Goal: Task Accomplishment & Management: Manage account settings

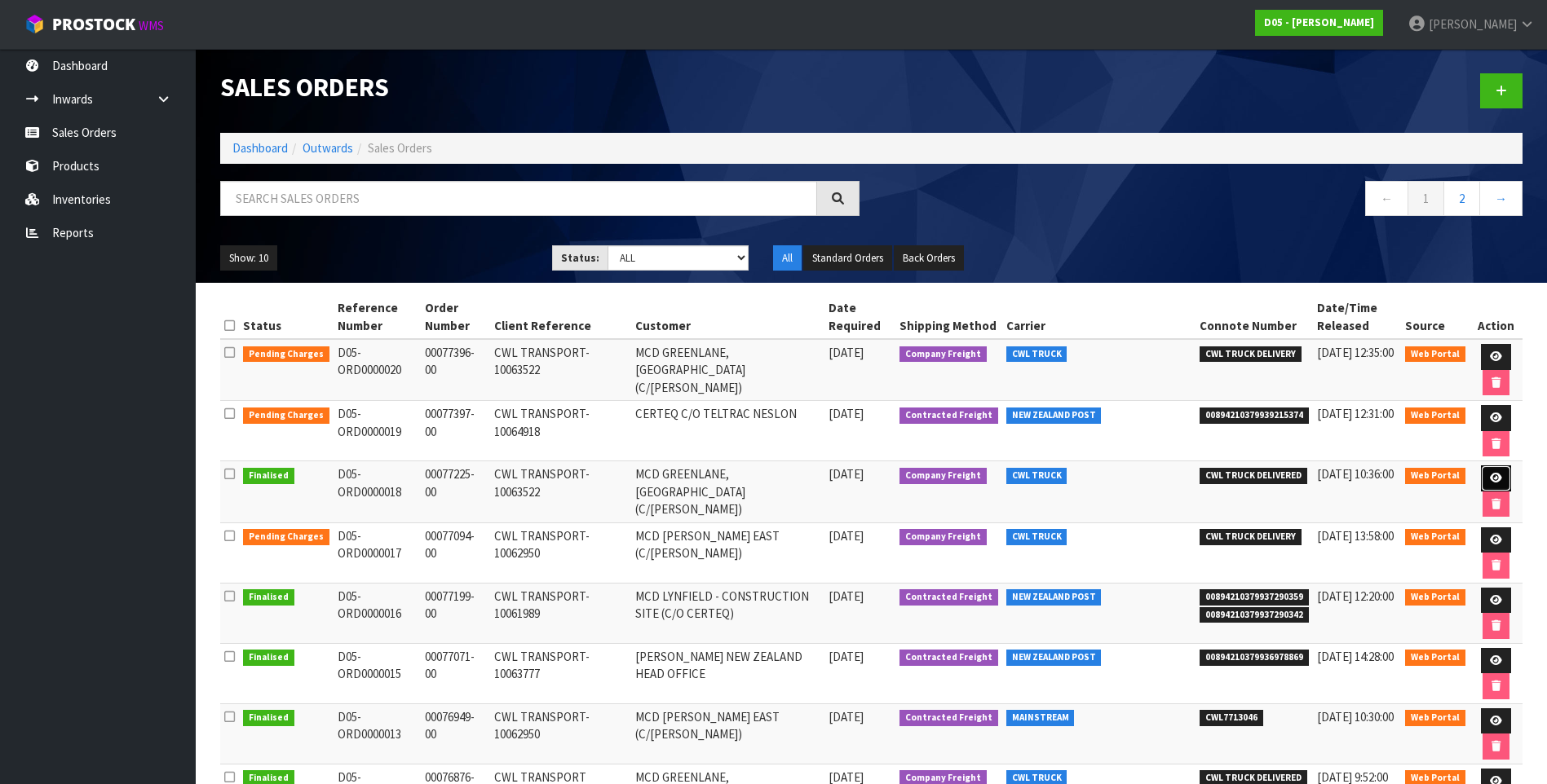
click at [1489, 474] on icon at bounding box center [1495, 478] width 12 height 11
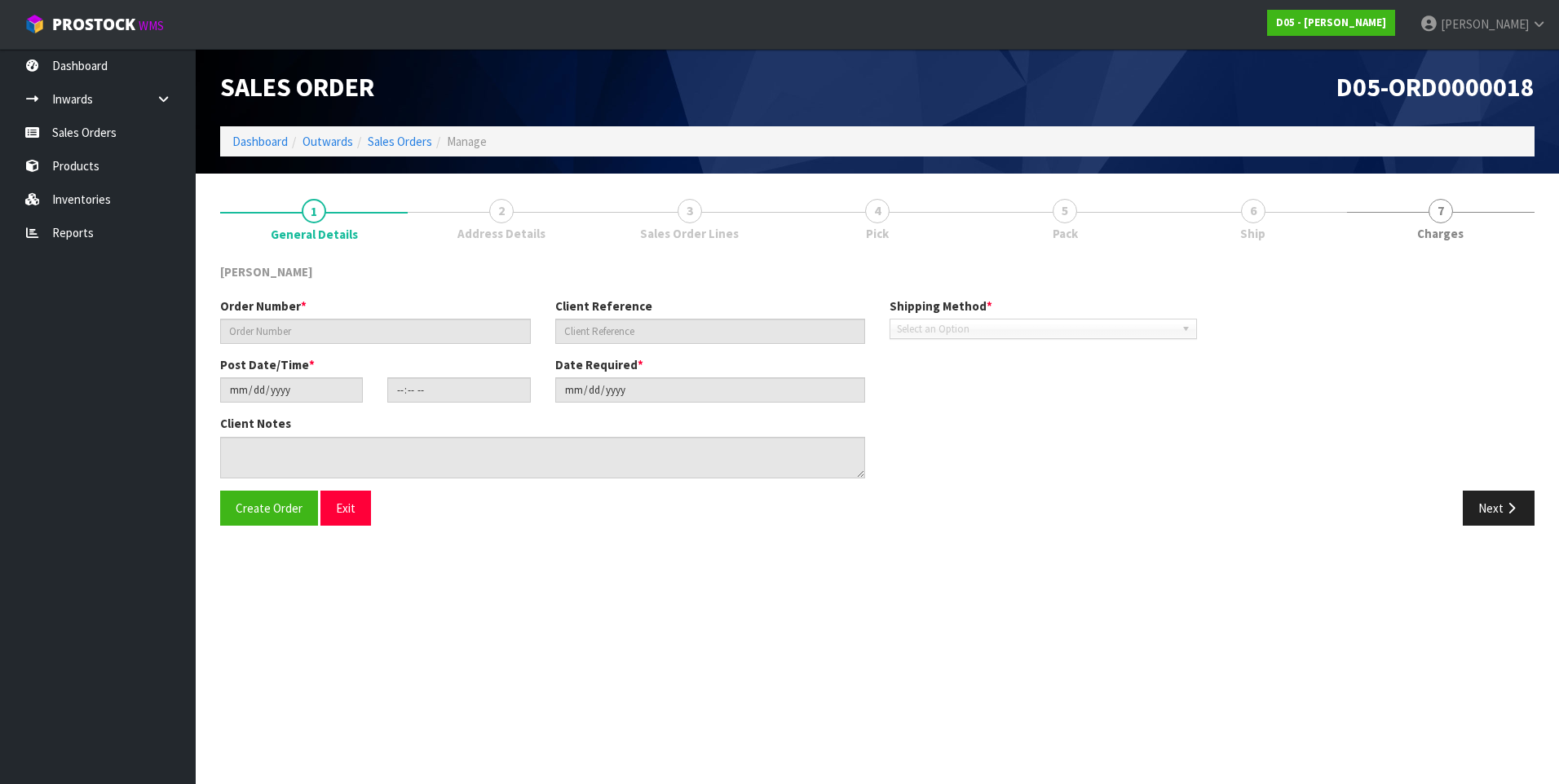
type input "00077225-00"
type input "CWL TRANSPORT-10063522"
type input "2025-08-08"
type input "13:01:00.000"
type input "2025-08-11"
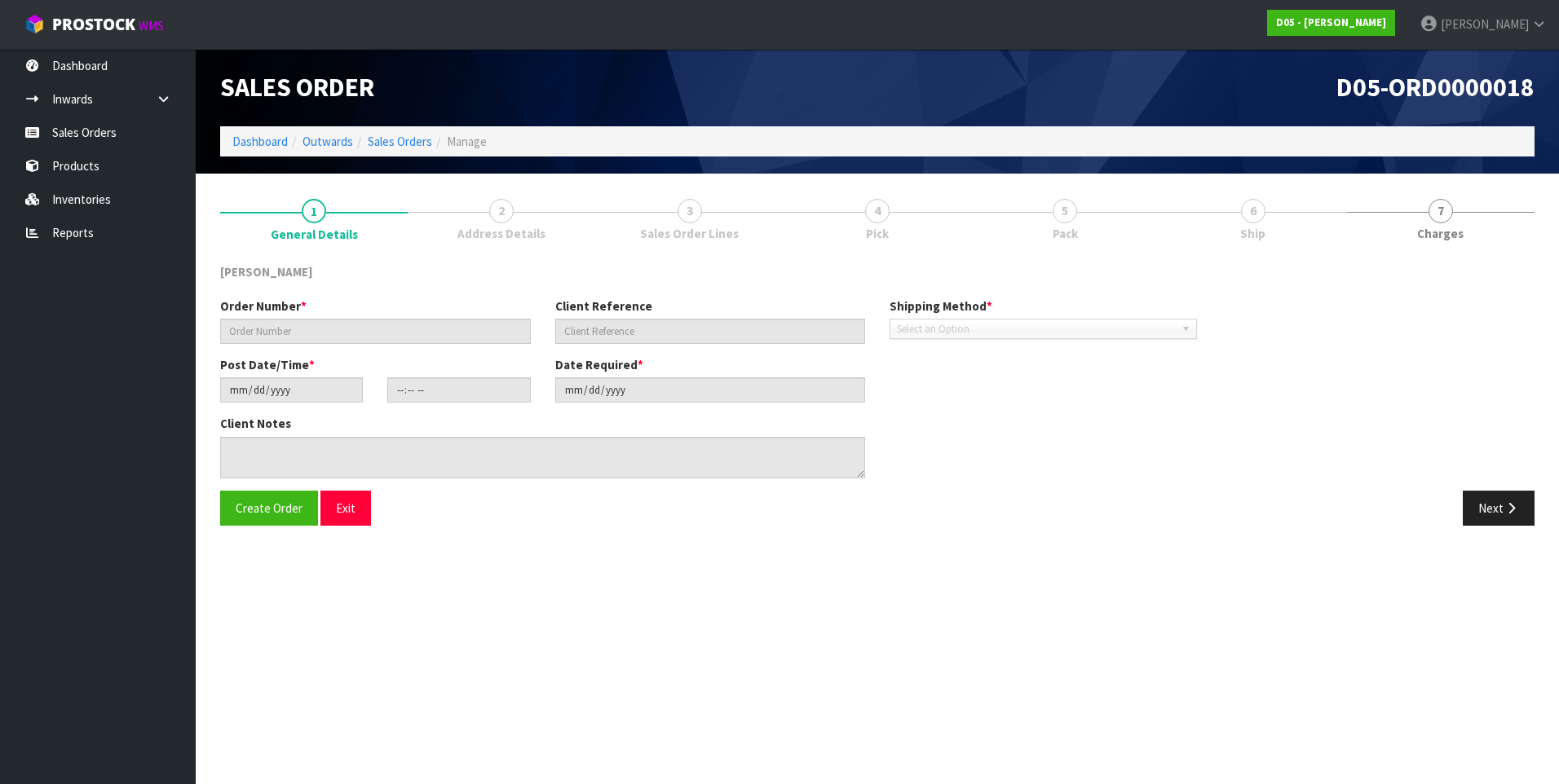
type textarea "FORKLIFT ON SITE - PLEASE DELIVER ASAP"
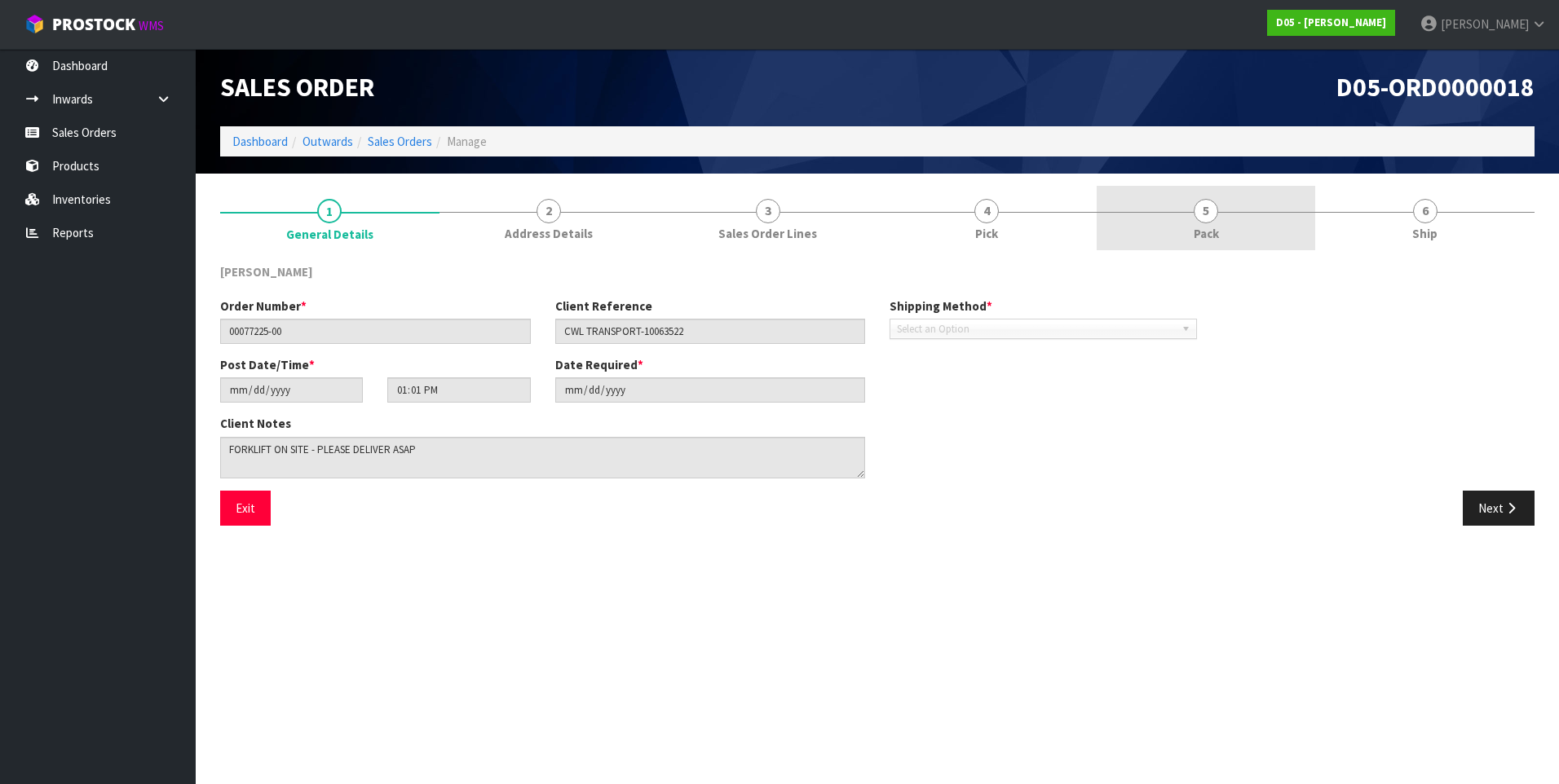
click at [1205, 206] on span "5" at bounding box center [1206, 211] width 25 height 25
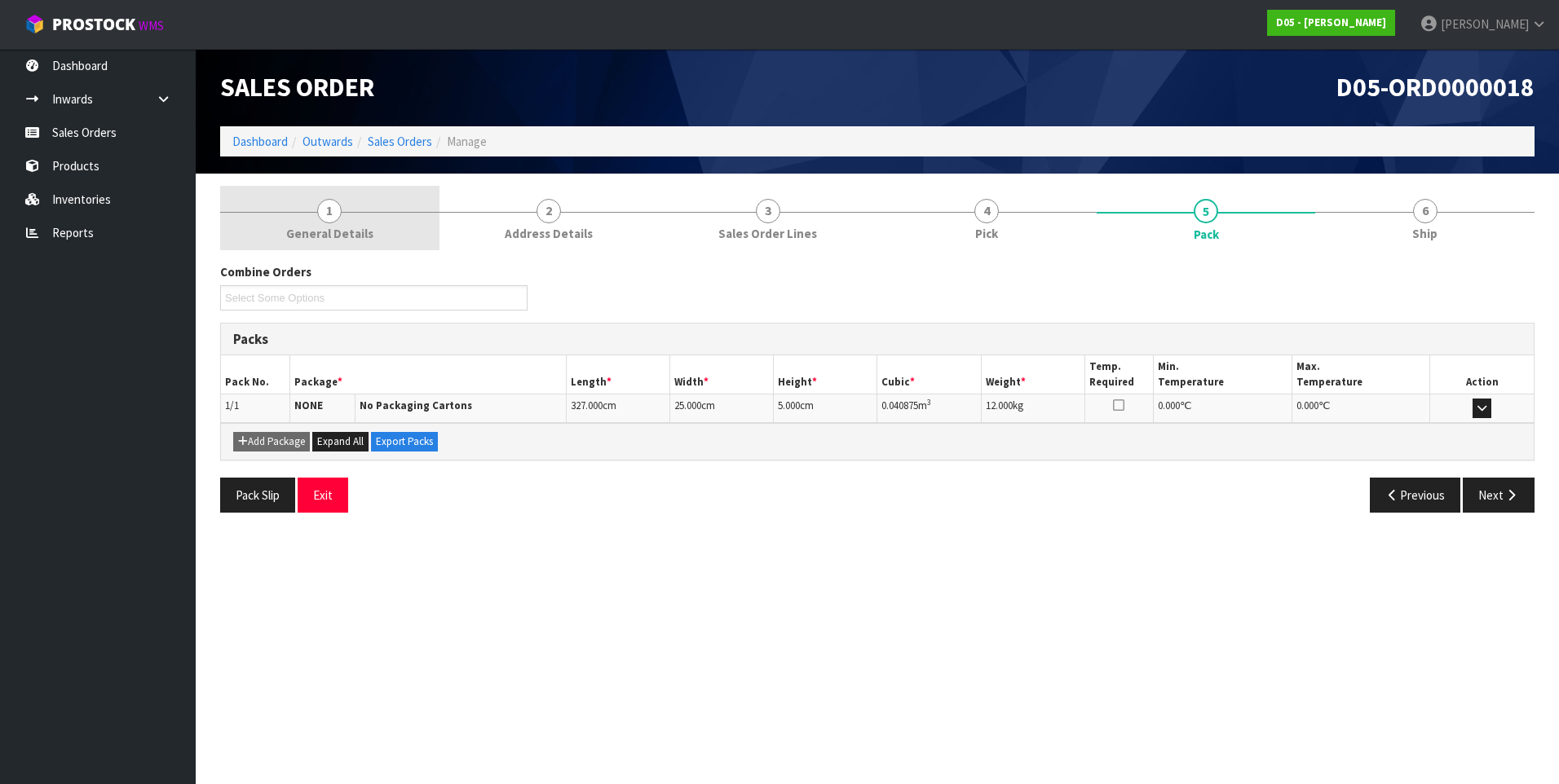
click at [333, 211] on span "1" at bounding box center [329, 211] width 25 height 25
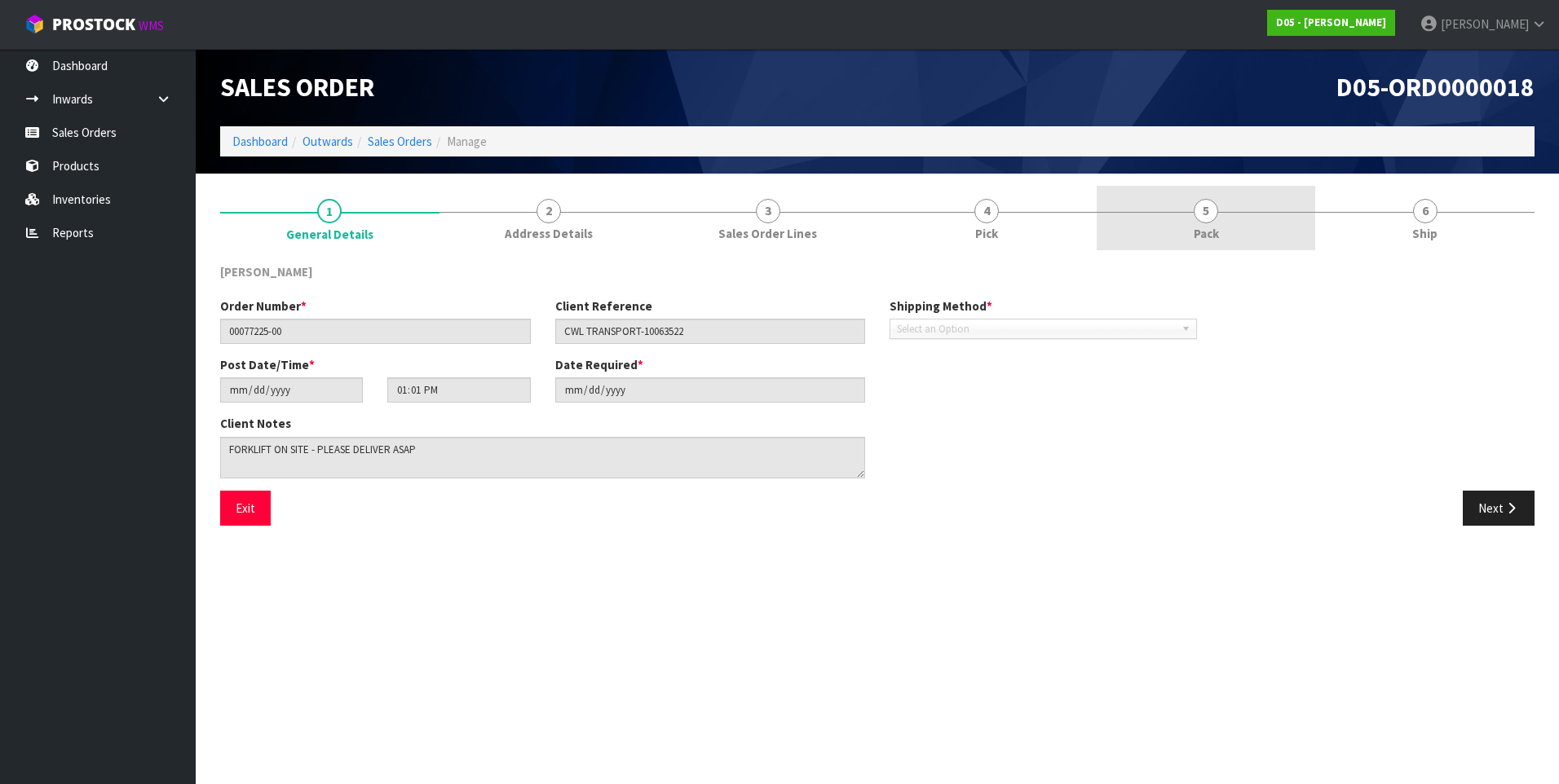
click at [1198, 220] on span "5" at bounding box center [1206, 211] width 25 height 25
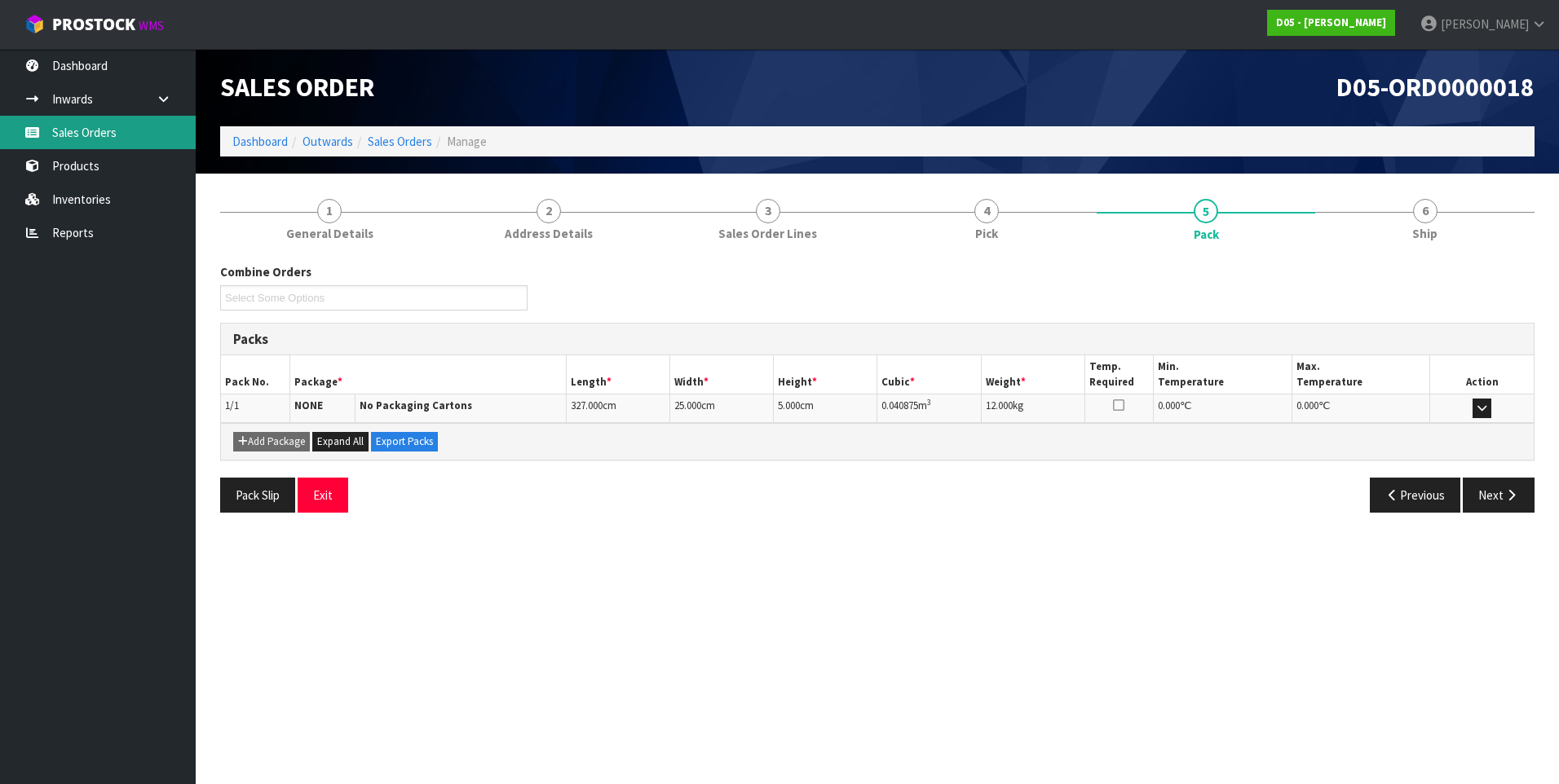
click at [107, 125] on link "Sales Orders" at bounding box center [98, 132] width 196 height 34
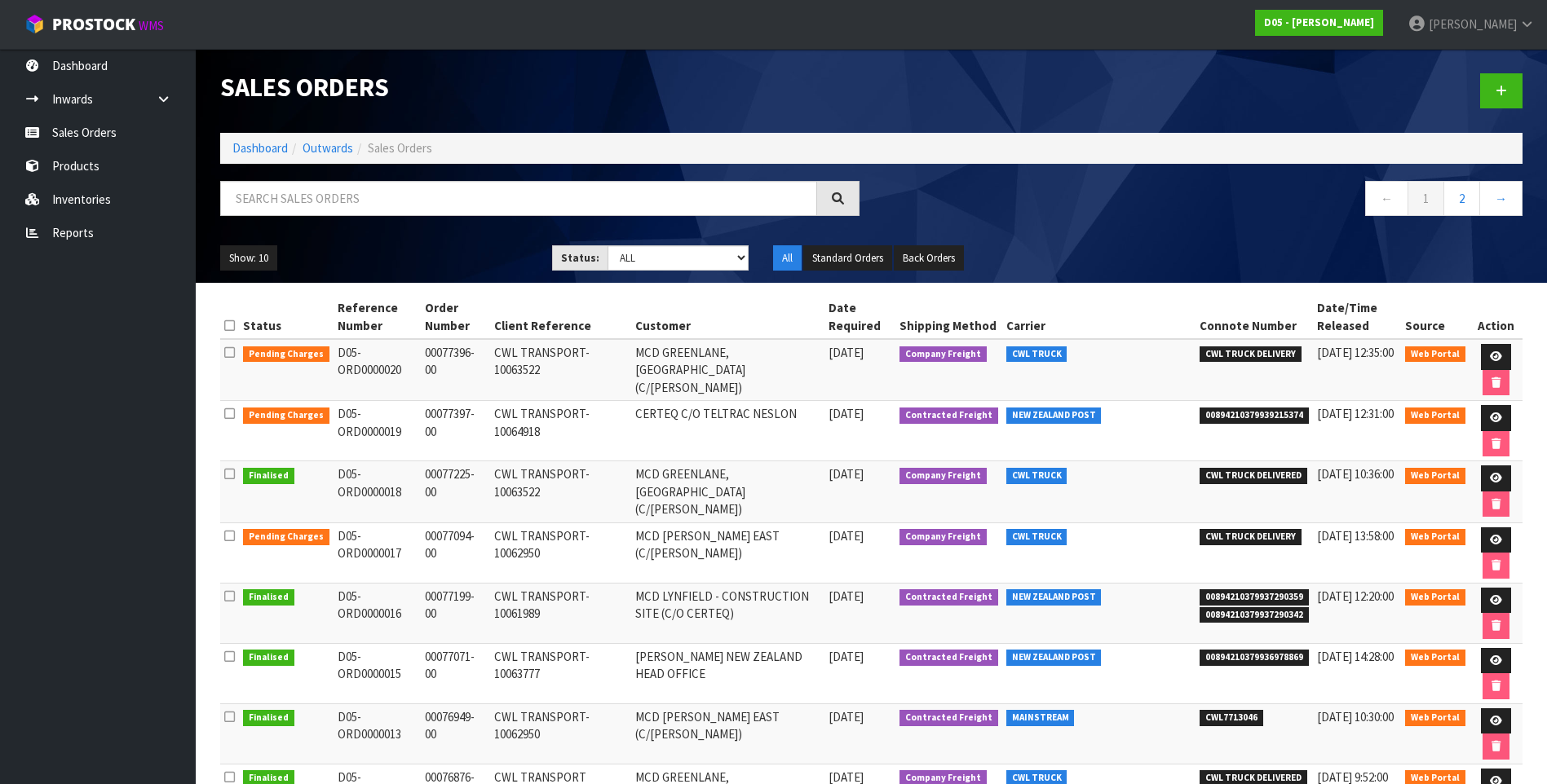
click at [820, 547] on td "MCD HAMILTON EAST (C/O RODIER)" at bounding box center [727, 552] width 193 height 60
click at [1497, 538] on icon at bounding box center [1495, 540] width 12 height 11
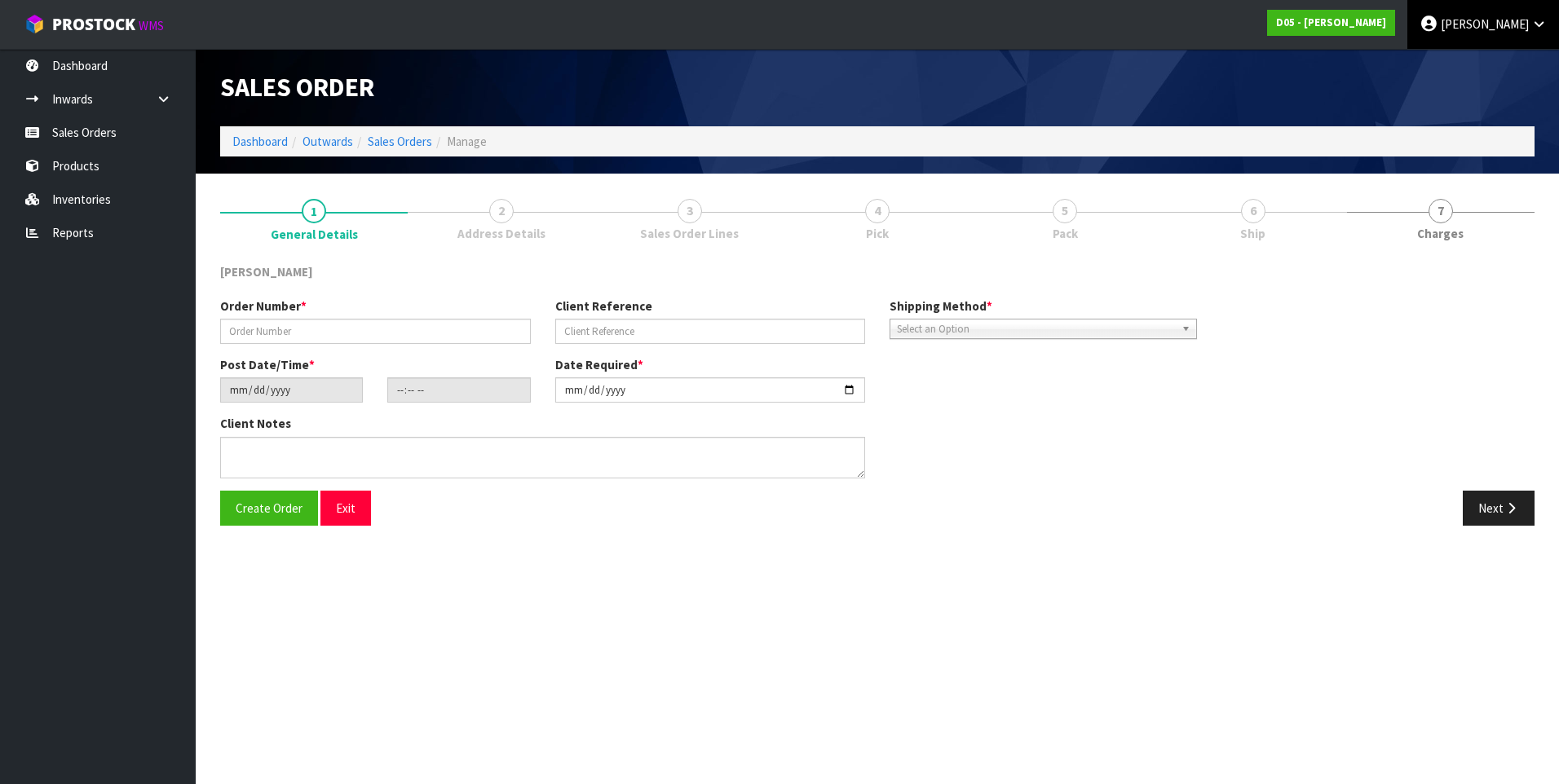
type input "00077094-00"
type input "CWL TRANSPORT-10062950"
type input "2025-08-08"
type input "12:28:00.000"
type input "2025-08-15"
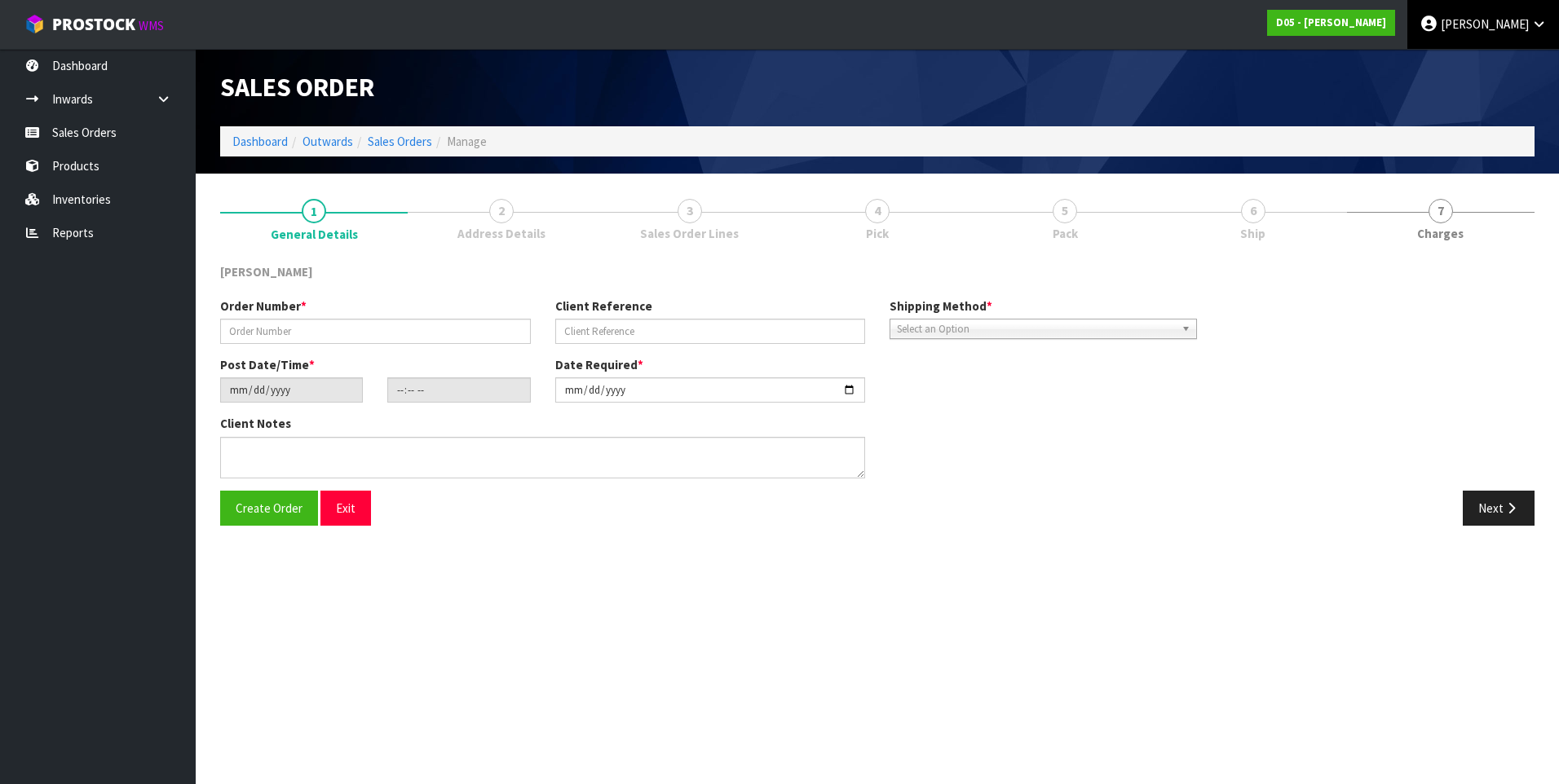
type textarea "PLEASE DELIVER BY 15/08 NO FORKLIFT ON SITE - DDD 15/8"
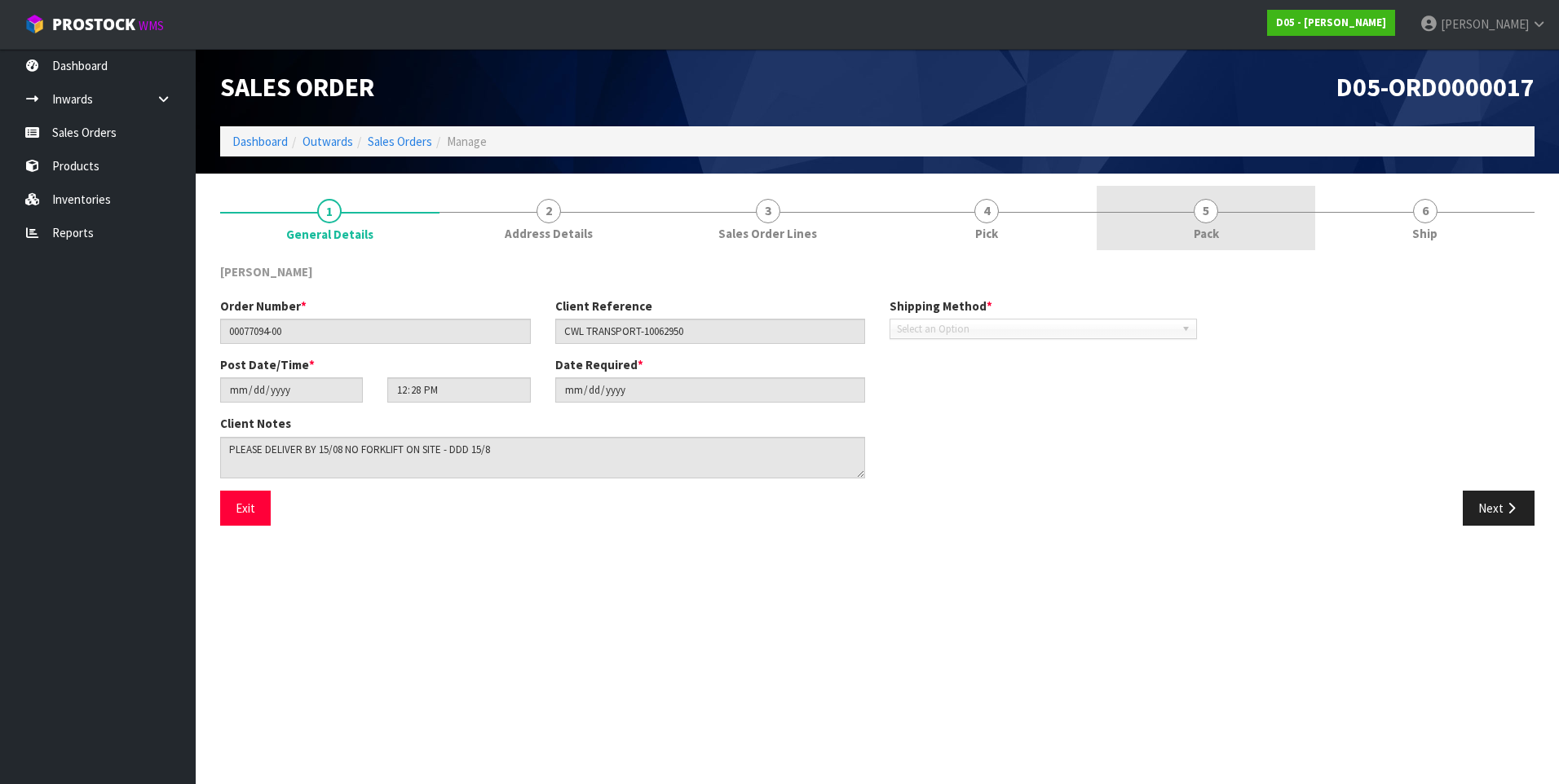
click at [1208, 217] on span "5" at bounding box center [1206, 211] width 25 height 25
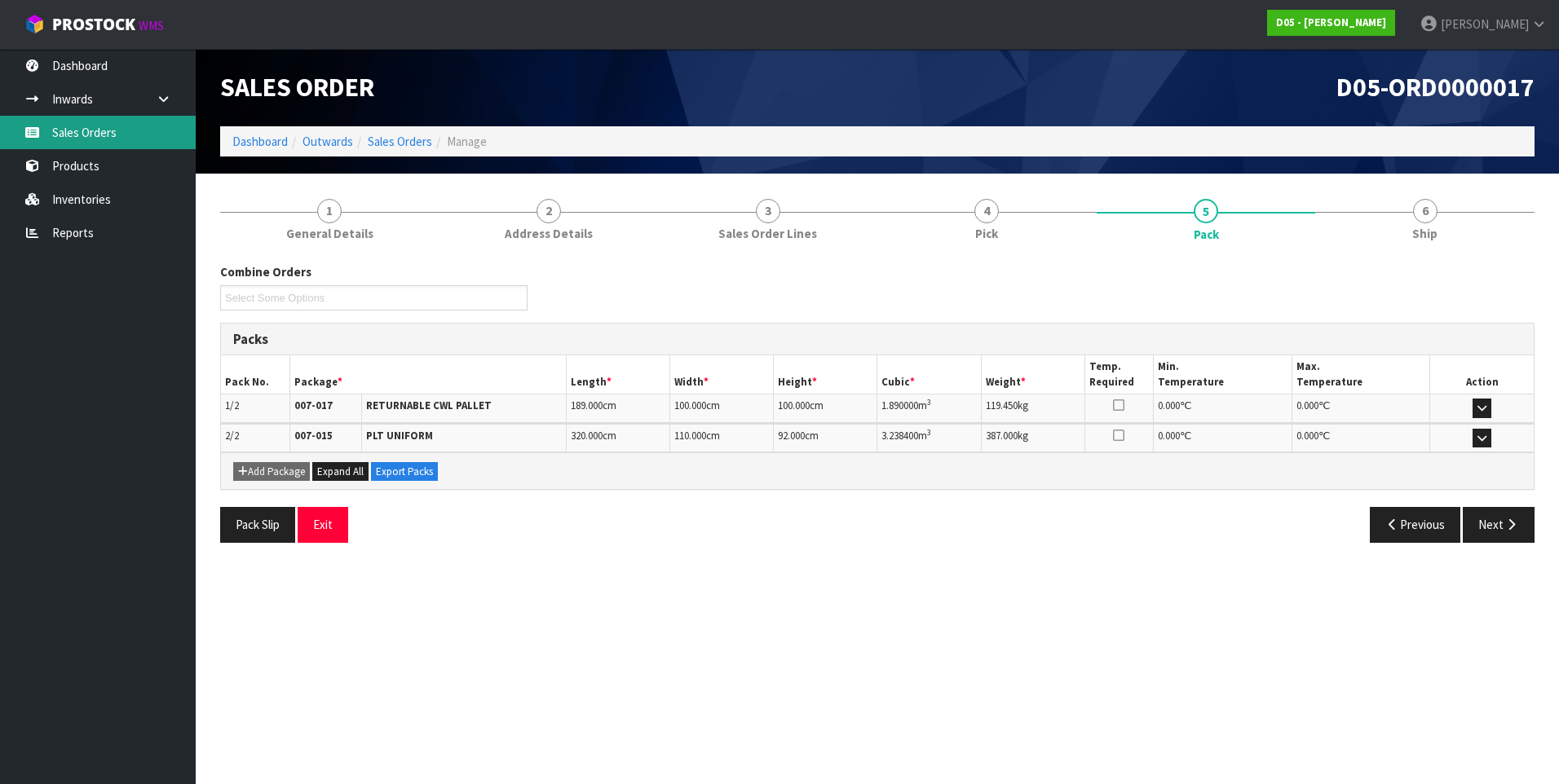
click at [123, 129] on link "Sales Orders" at bounding box center [98, 132] width 196 height 34
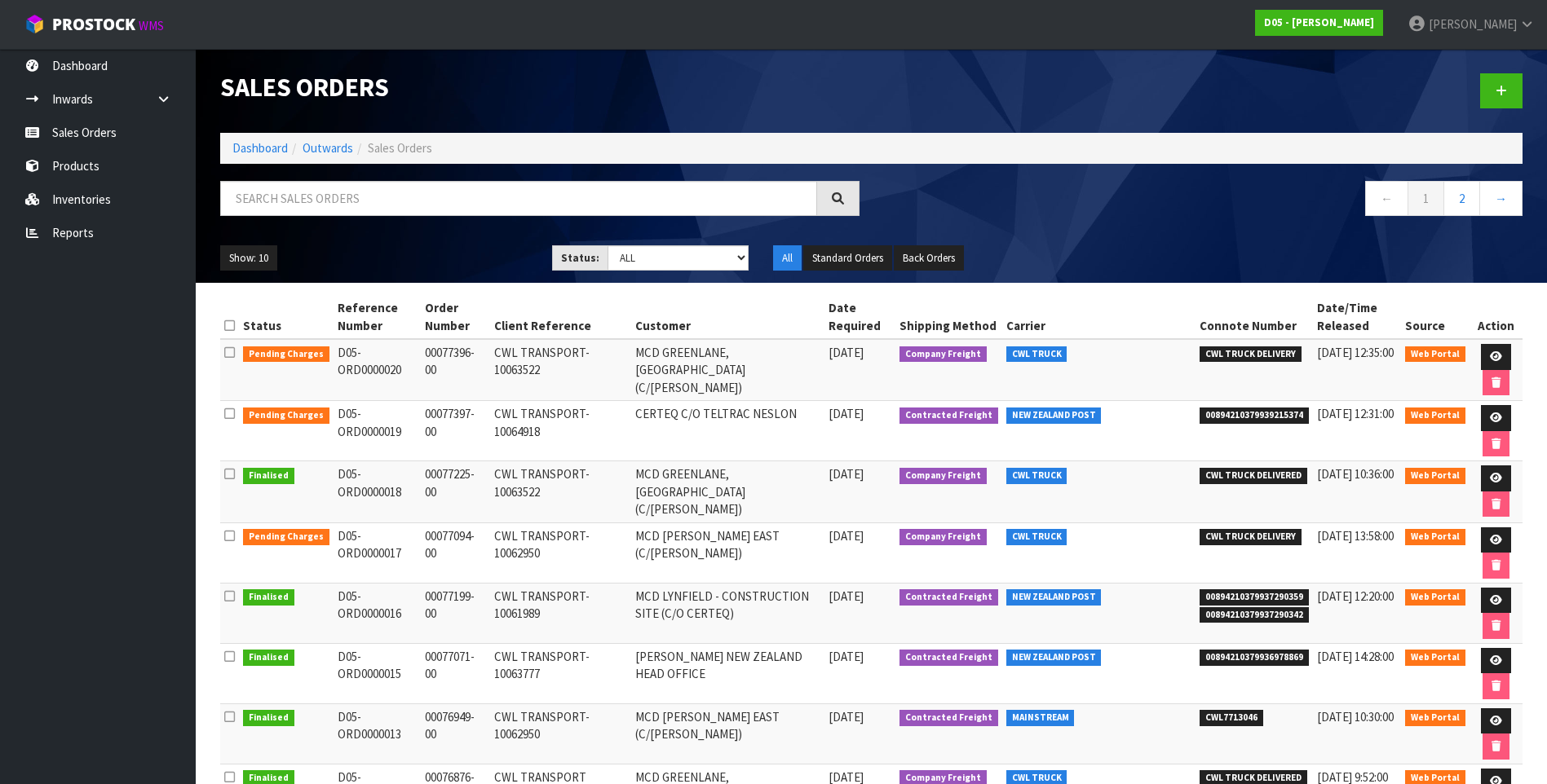
click at [573, 661] on td "CWL TRANSPORT-10063777" at bounding box center [560, 673] width 141 height 60
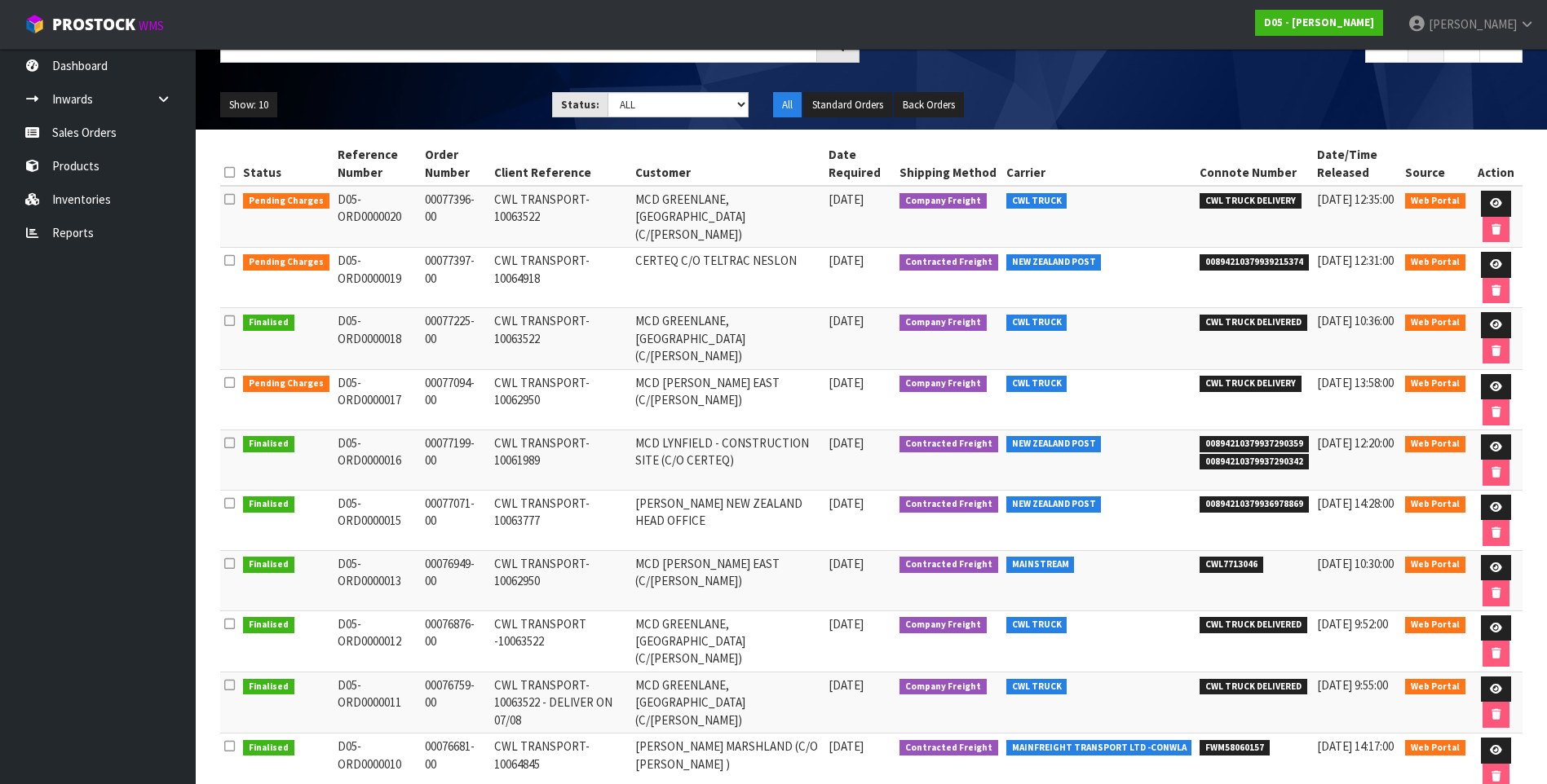
scroll to position [163, 0]
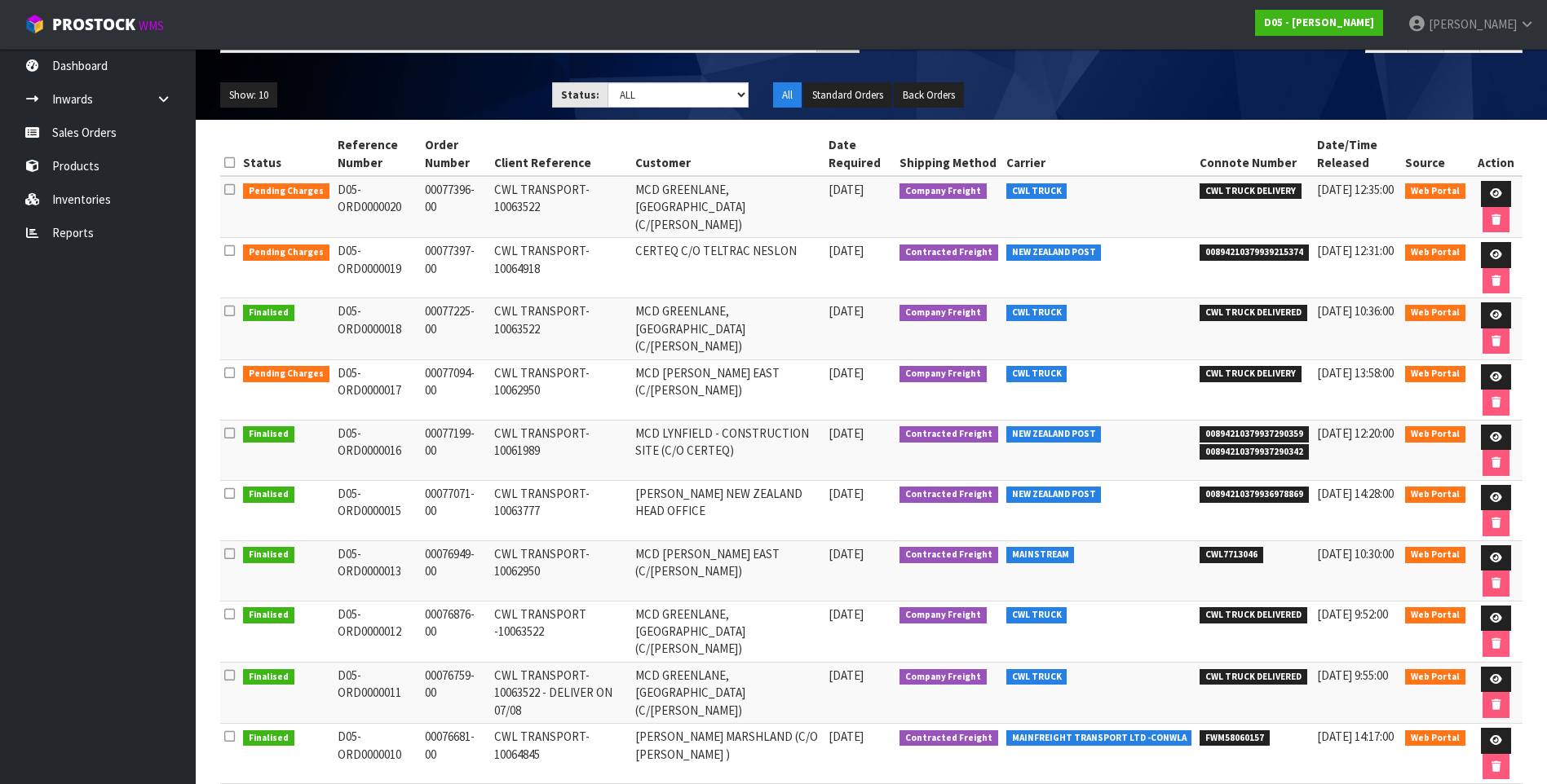
click at [522, 567] on td "CWL TRANSPORT-10062950" at bounding box center [560, 570] width 141 height 60
click at [1493, 553] on icon at bounding box center [1495, 558] width 12 height 11
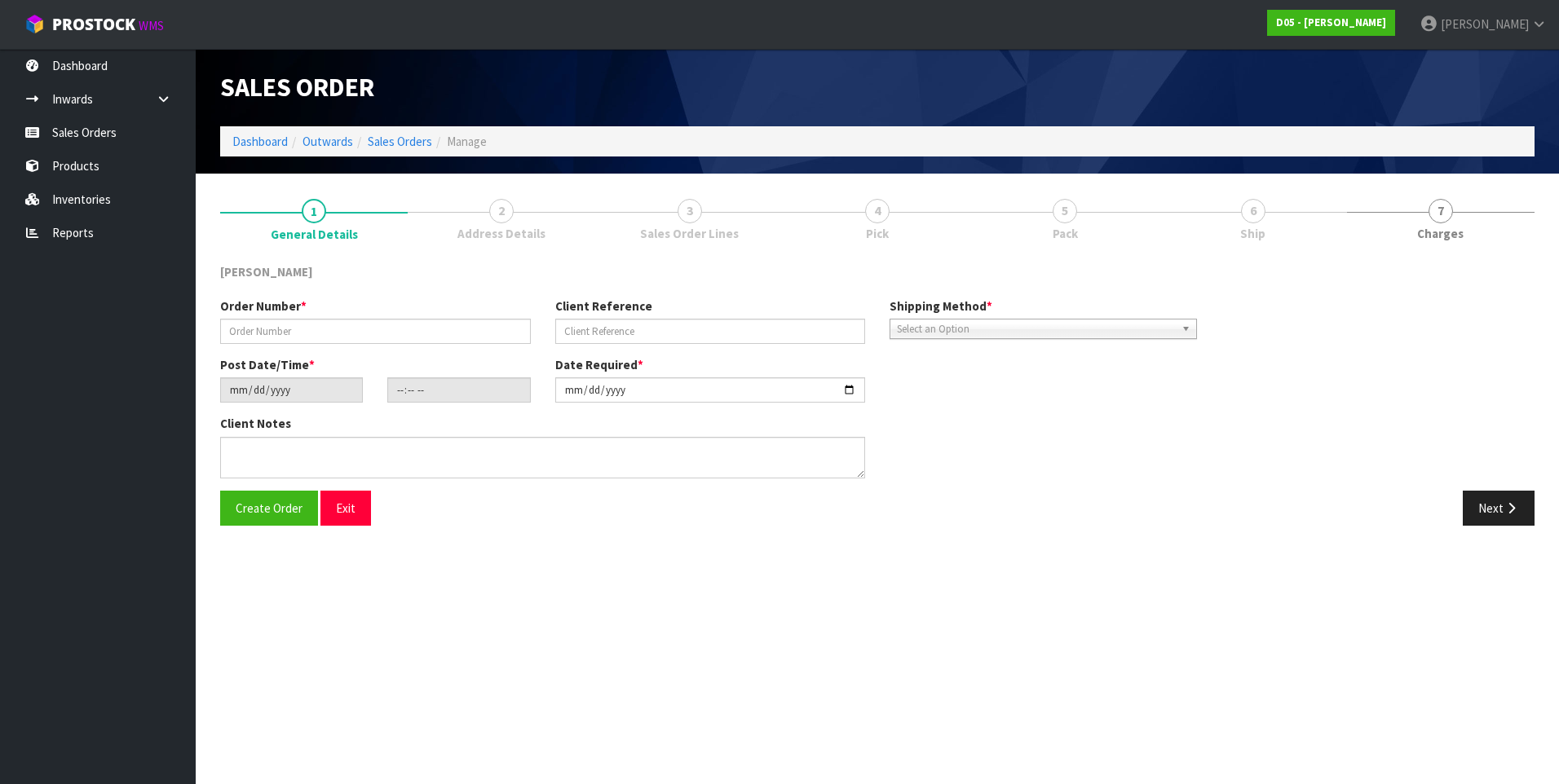
type input "00076949-00"
type input "CWL TRANSPORT-10062950"
type input "2025-08-05"
type input "10:27:00.000"
type input "2025-08-11"
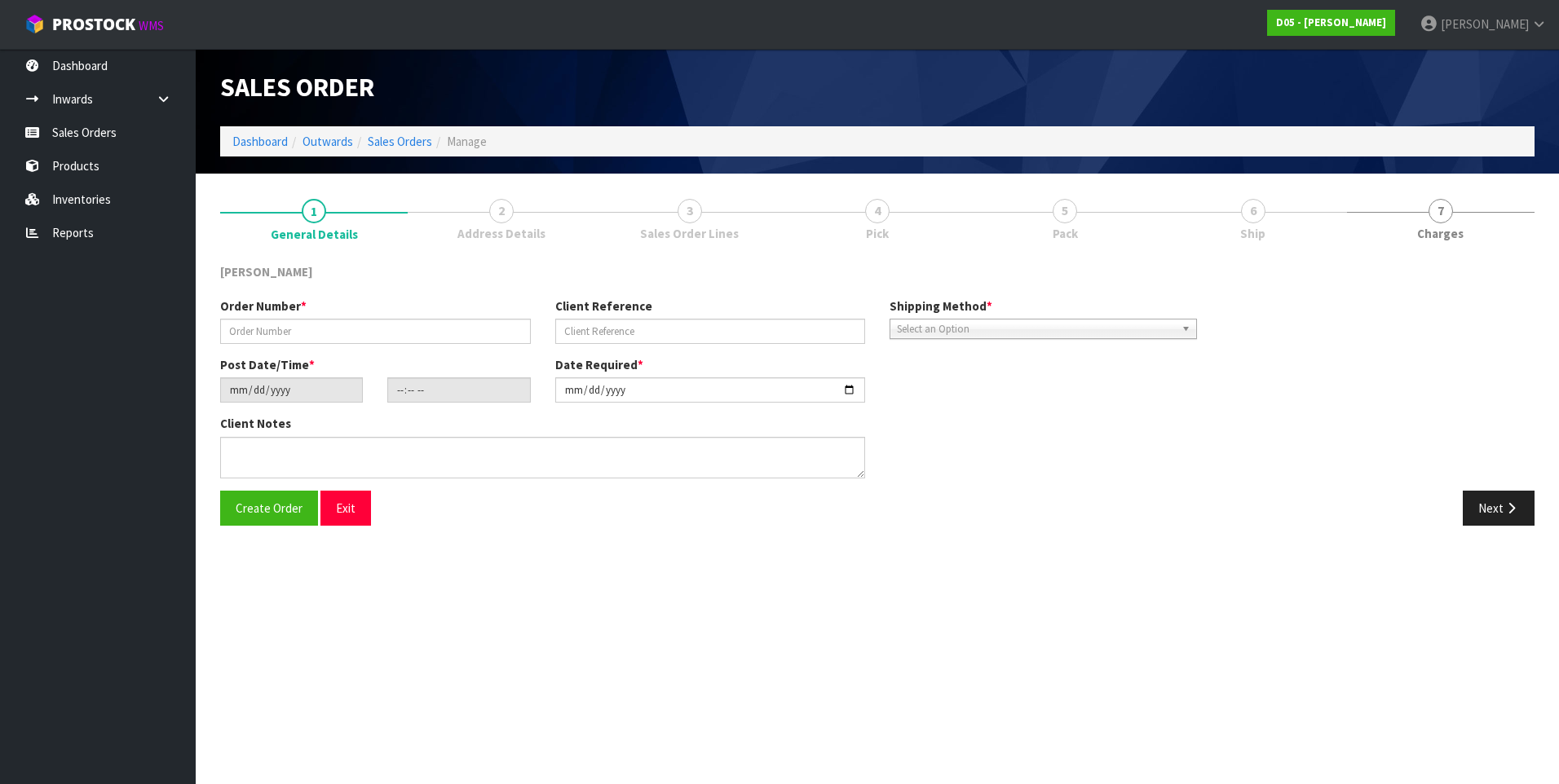
type textarea "HIAB REQUIRED AT DELIVERY END - NO FORKLIFT ON SITE - DDD 12/8"
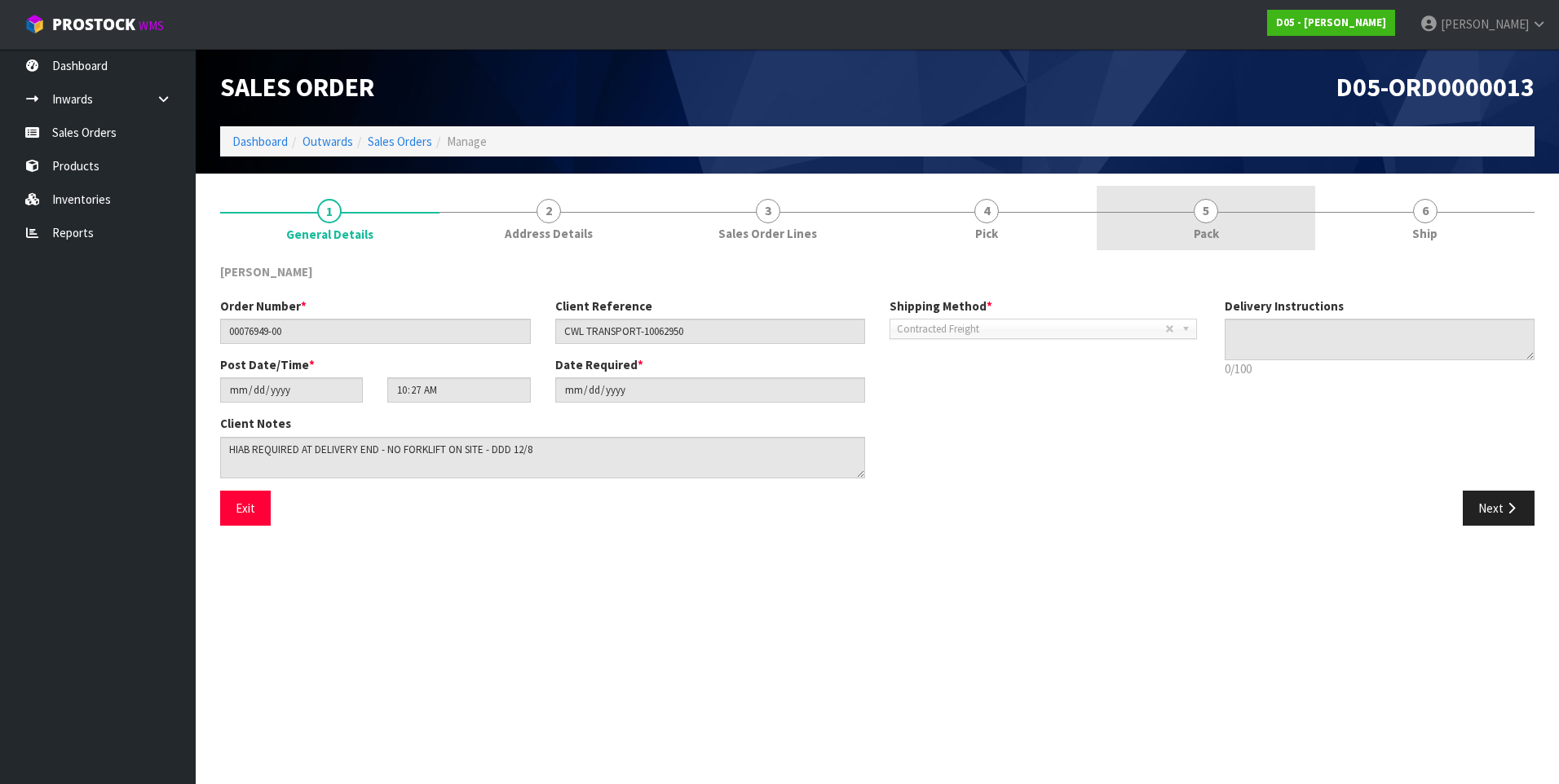
click at [1205, 208] on span "5" at bounding box center [1206, 211] width 25 height 25
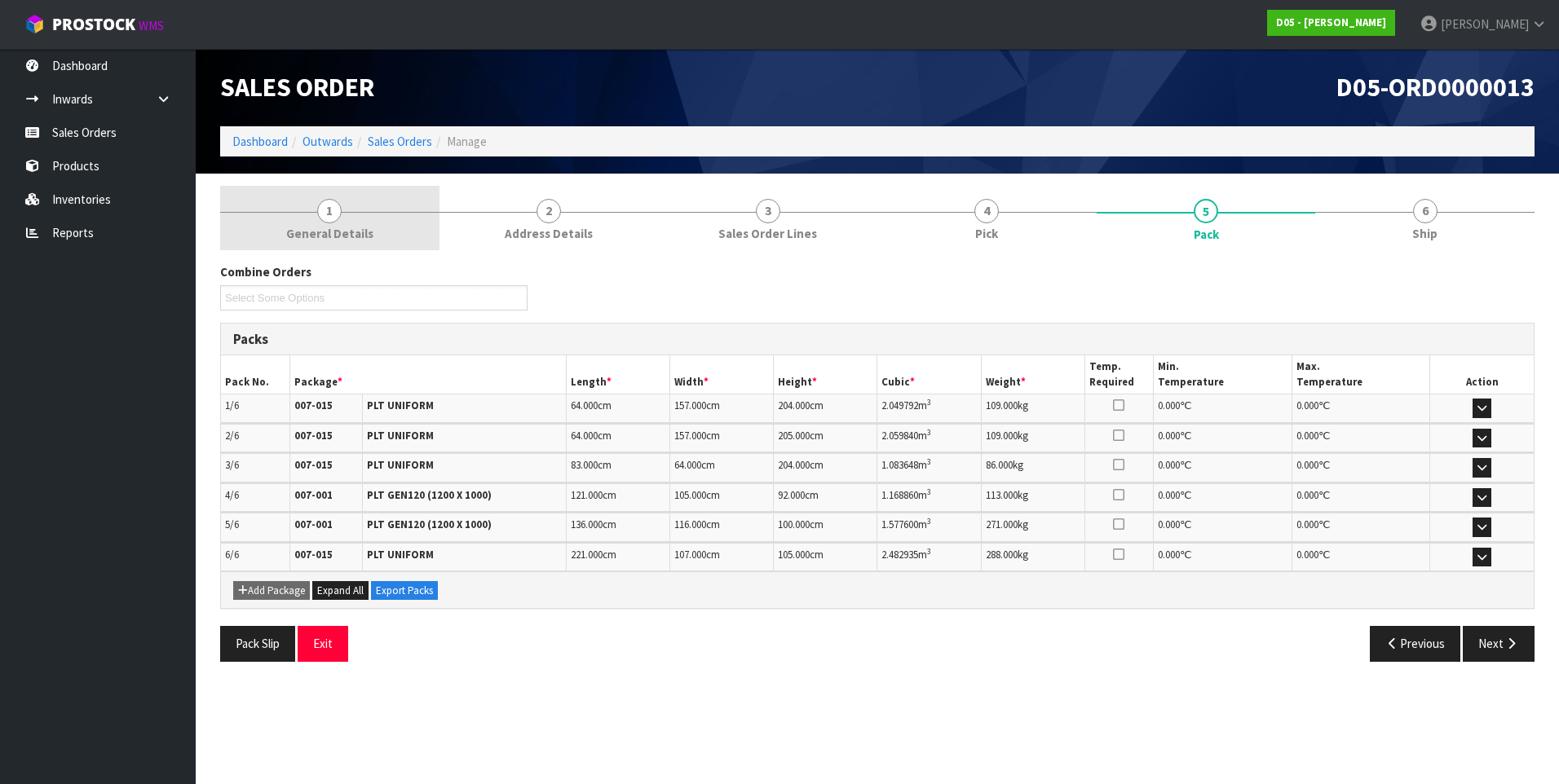
click at [325, 210] on span "1" at bounding box center [329, 211] width 25 height 25
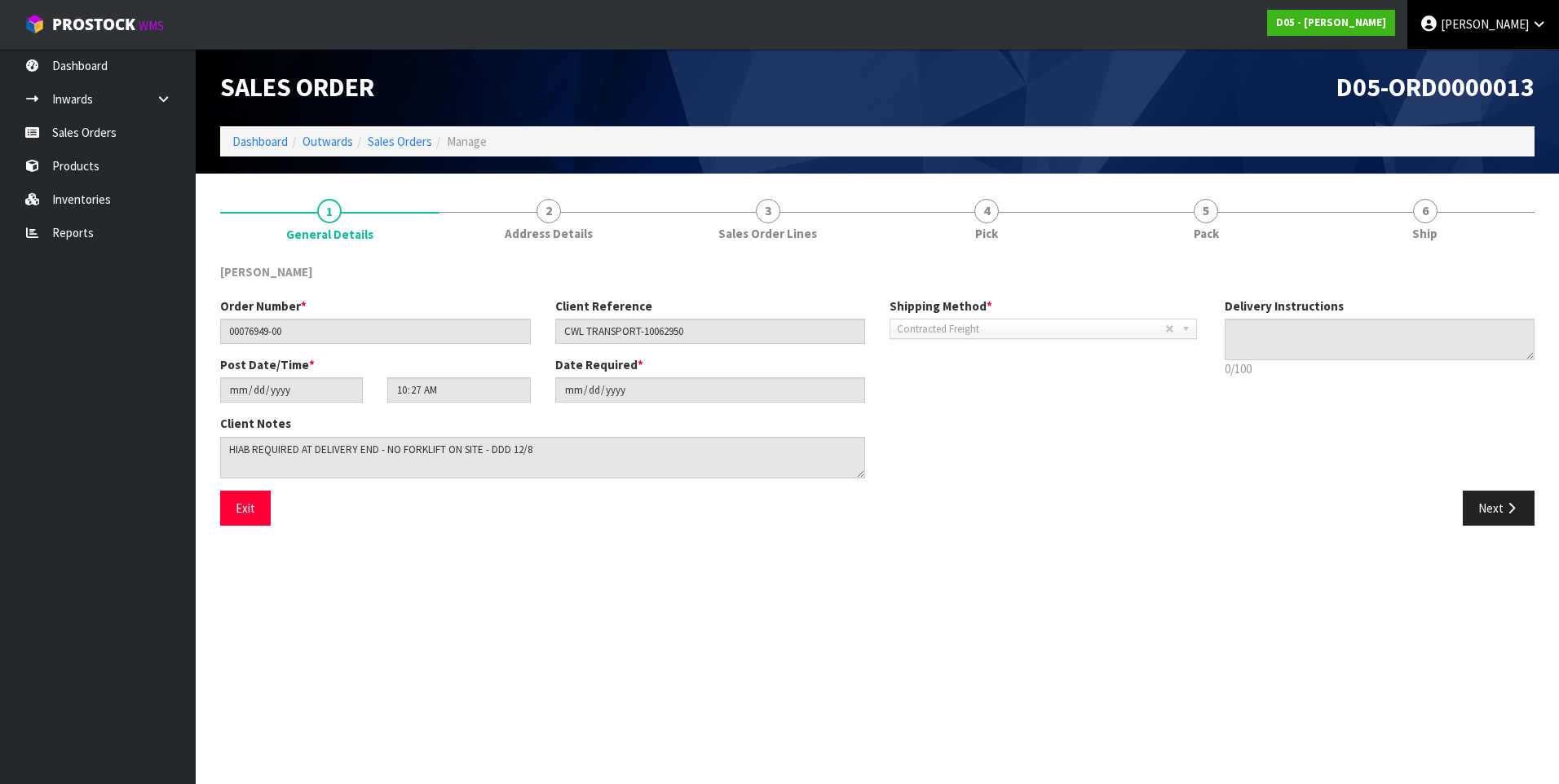
click at [1479, 30] on span "DUTT-COATES" at bounding box center [1484, 24] width 88 height 16
click at [1477, 59] on link "Logout" at bounding box center [1493, 64] width 129 height 22
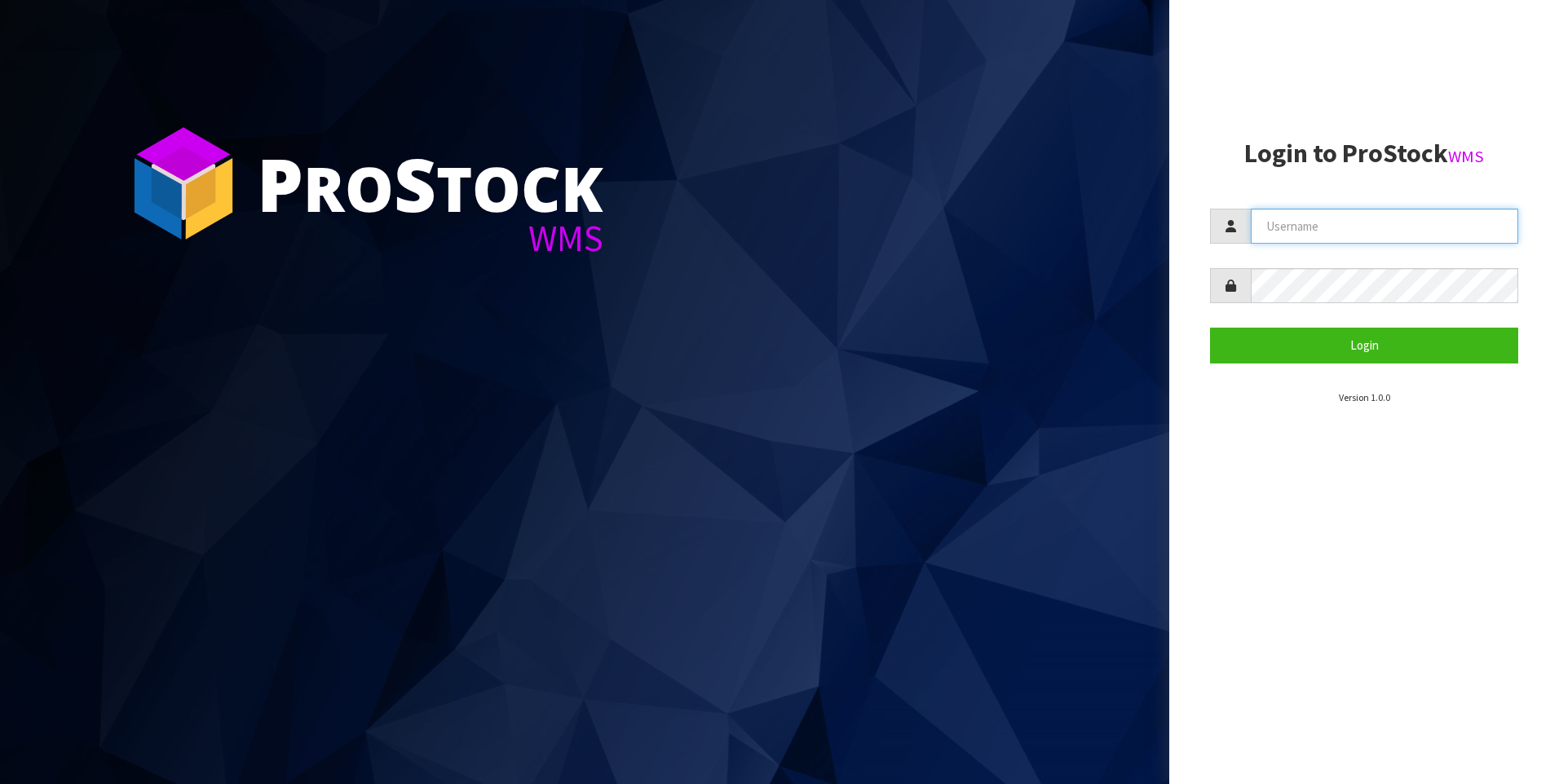
type input "COATES"
click at [1283, 327] on form "COATES Login" at bounding box center [1363, 285] width 309 height 154
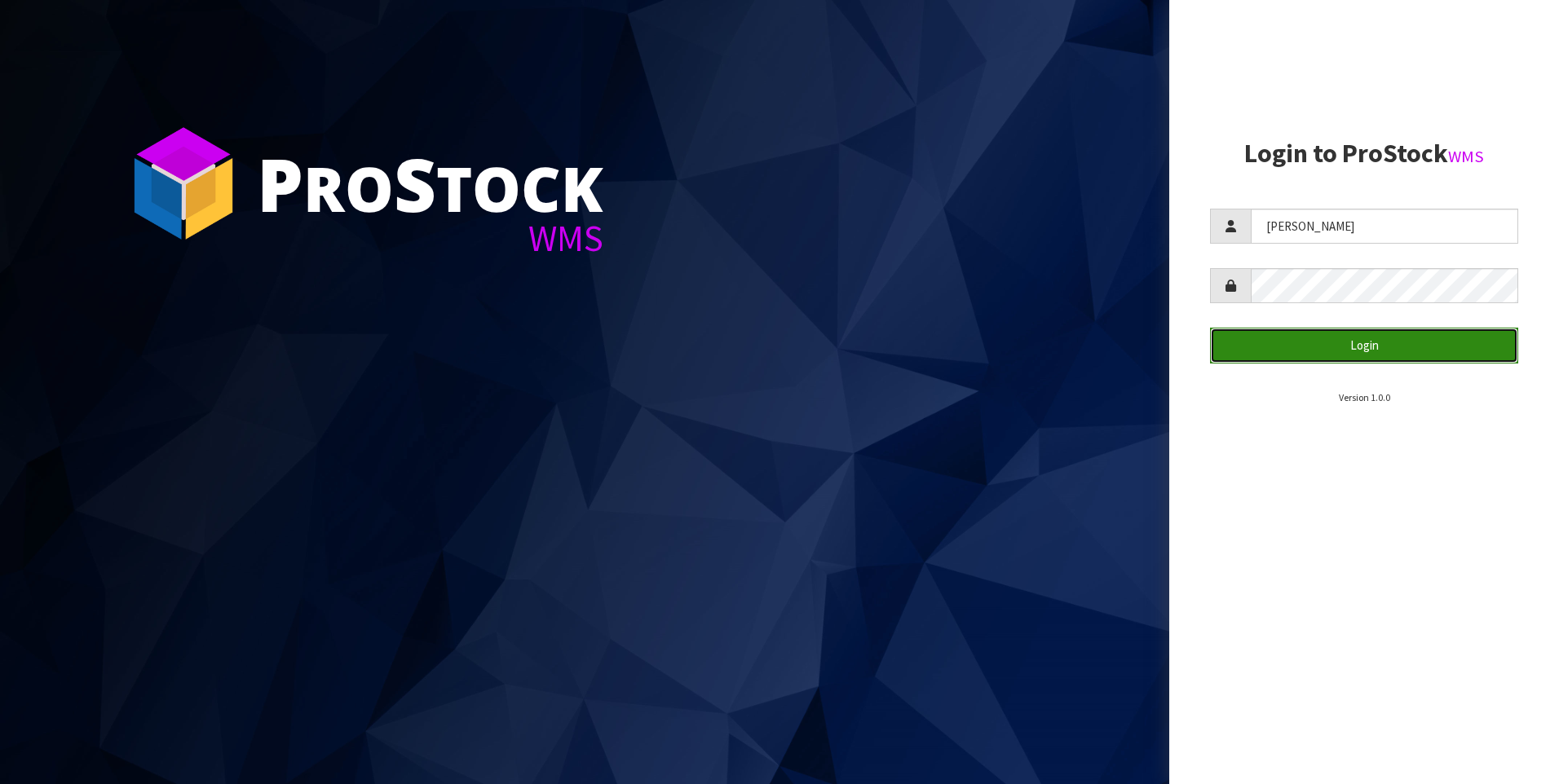
click at [1345, 336] on button "Login" at bounding box center [1363, 345] width 309 height 35
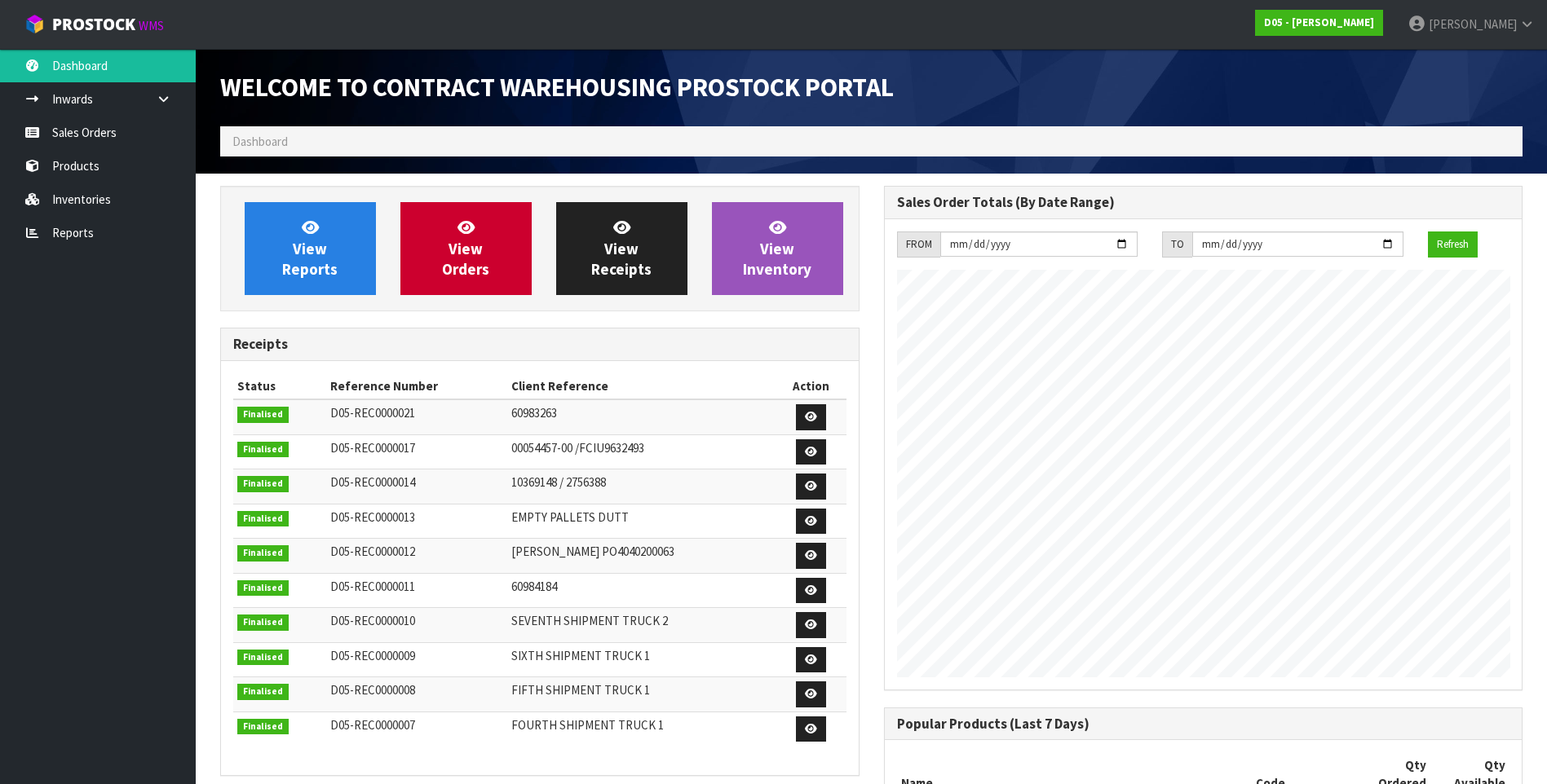
scroll to position [974, 663]
click at [98, 132] on link "Sales Orders" at bounding box center [98, 132] width 196 height 34
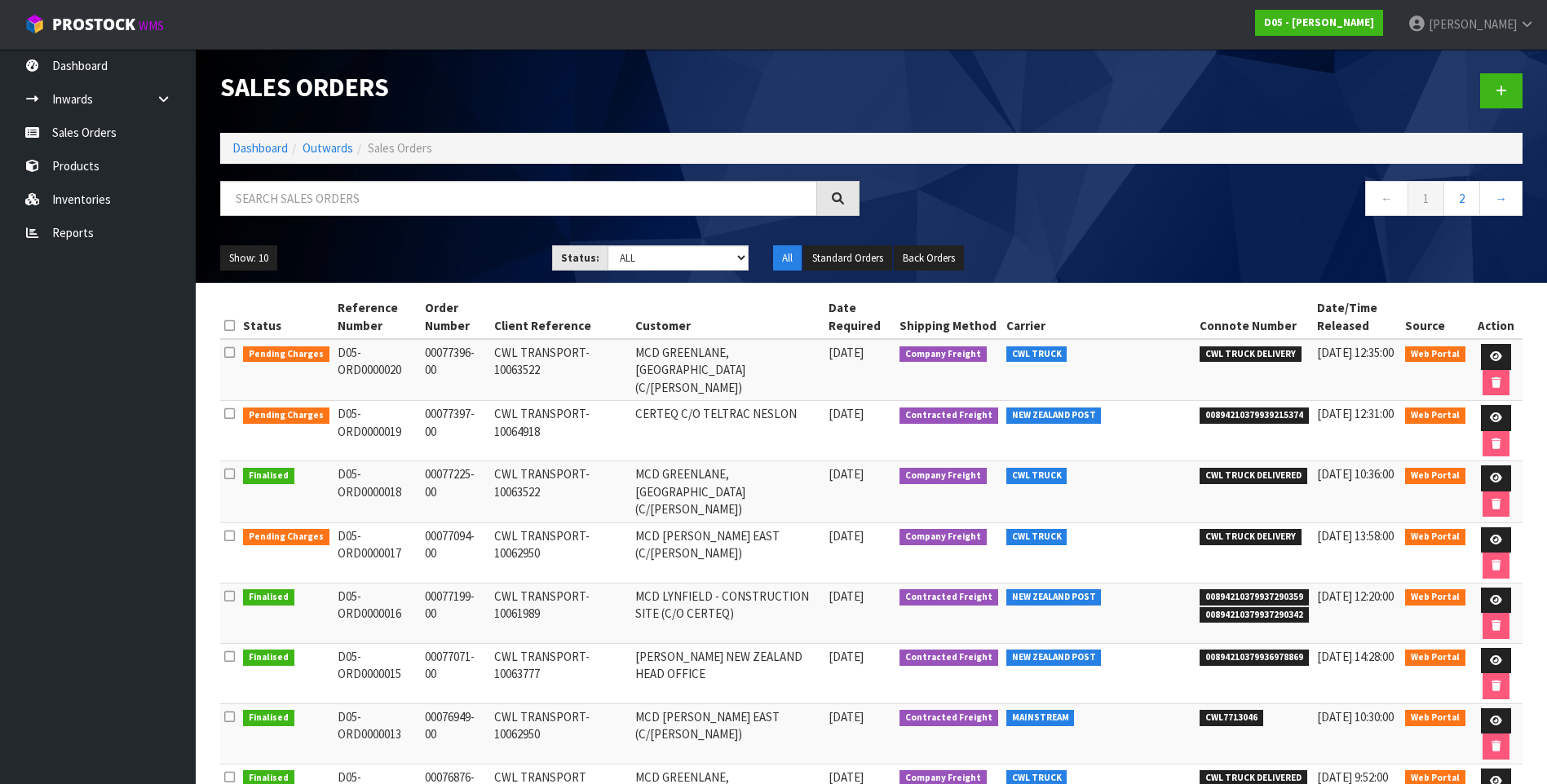
click at [523, 364] on td "CWL TRANSPORT-10063522" at bounding box center [560, 369] width 141 height 62
click at [1489, 350] on link at bounding box center [1495, 357] width 30 height 26
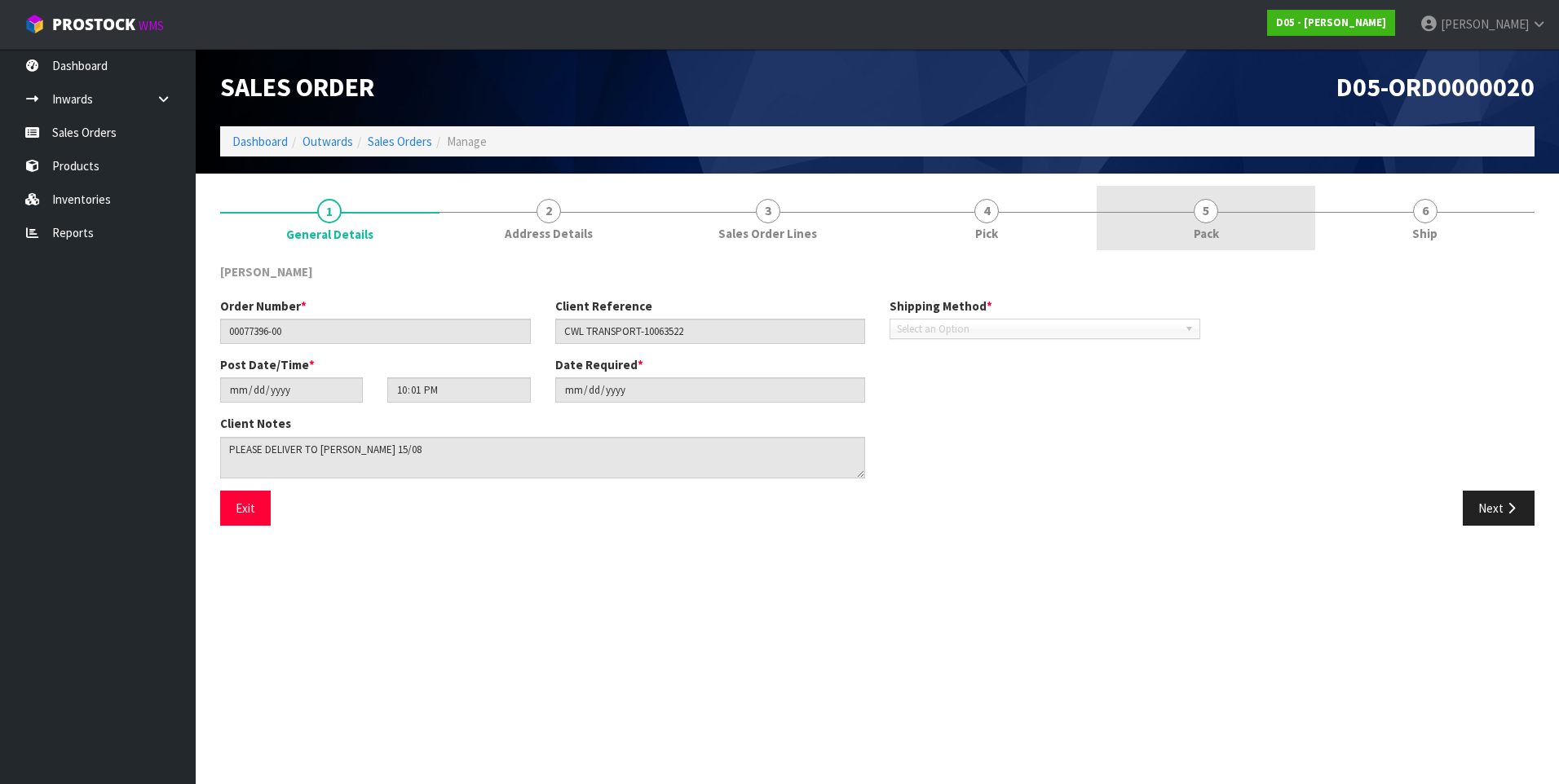
click at [1213, 211] on span "5" at bounding box center [1206, 211] width 25 height 25
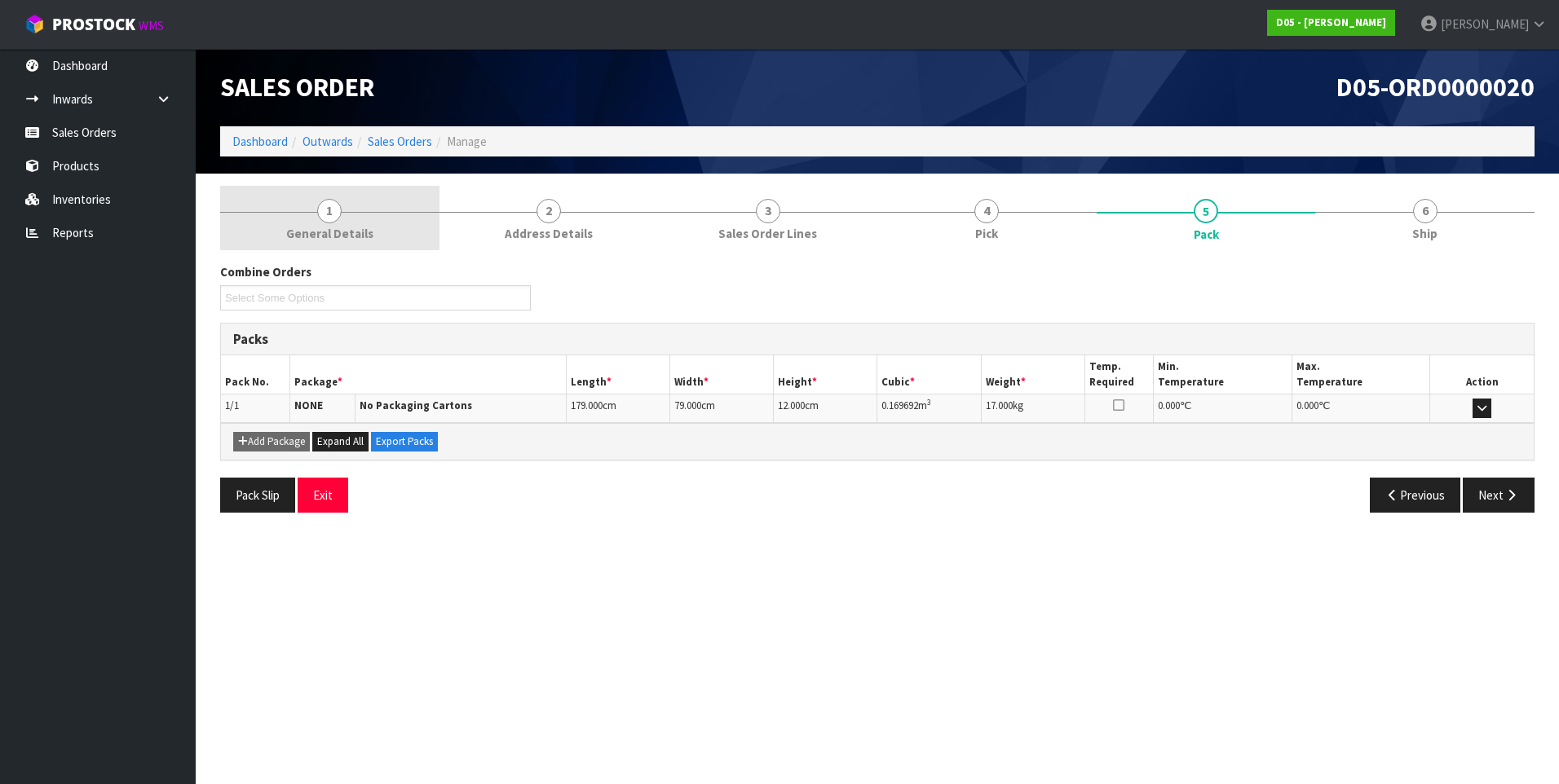
click at [325, 209] on span "1" at bounding box center [329, 211] width 25 height 25
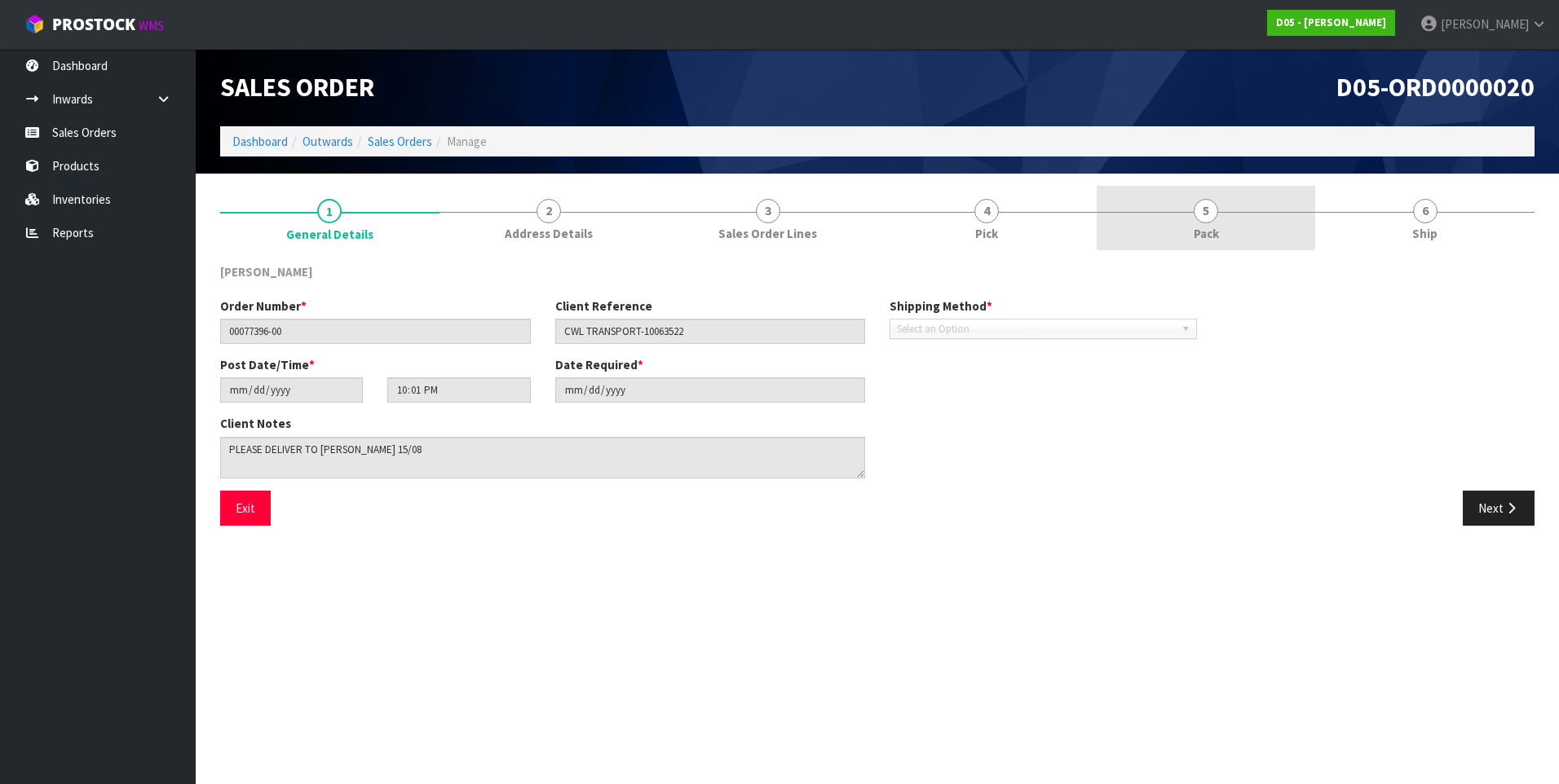
click at [1205, 216] on span "5" at bounding box center [1206, 211] width 25 height 25
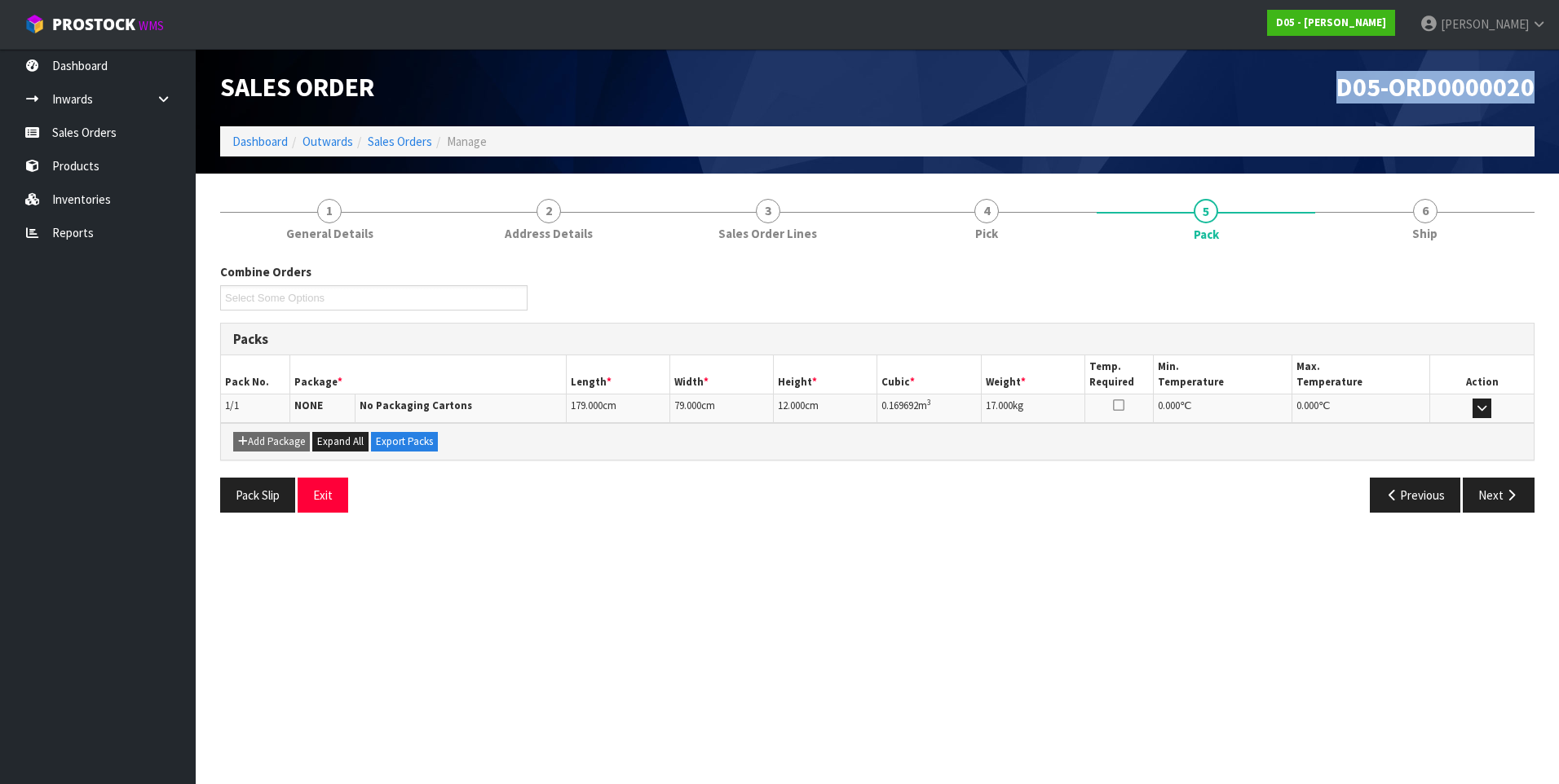
drag, startPoint x: 1535, startPoint y: 90, endPoint x: 1340, endPoint y: 95, distance: 195.1
click at [1340, 95] on div "D05-ORD0000020" at bounding box center [1212, 87] width 670 height 77
copy span "D05-ORD0000020"
click at [101, 123] on link "Sales Orders" at bounding box center [98, 132] width 196 height 34
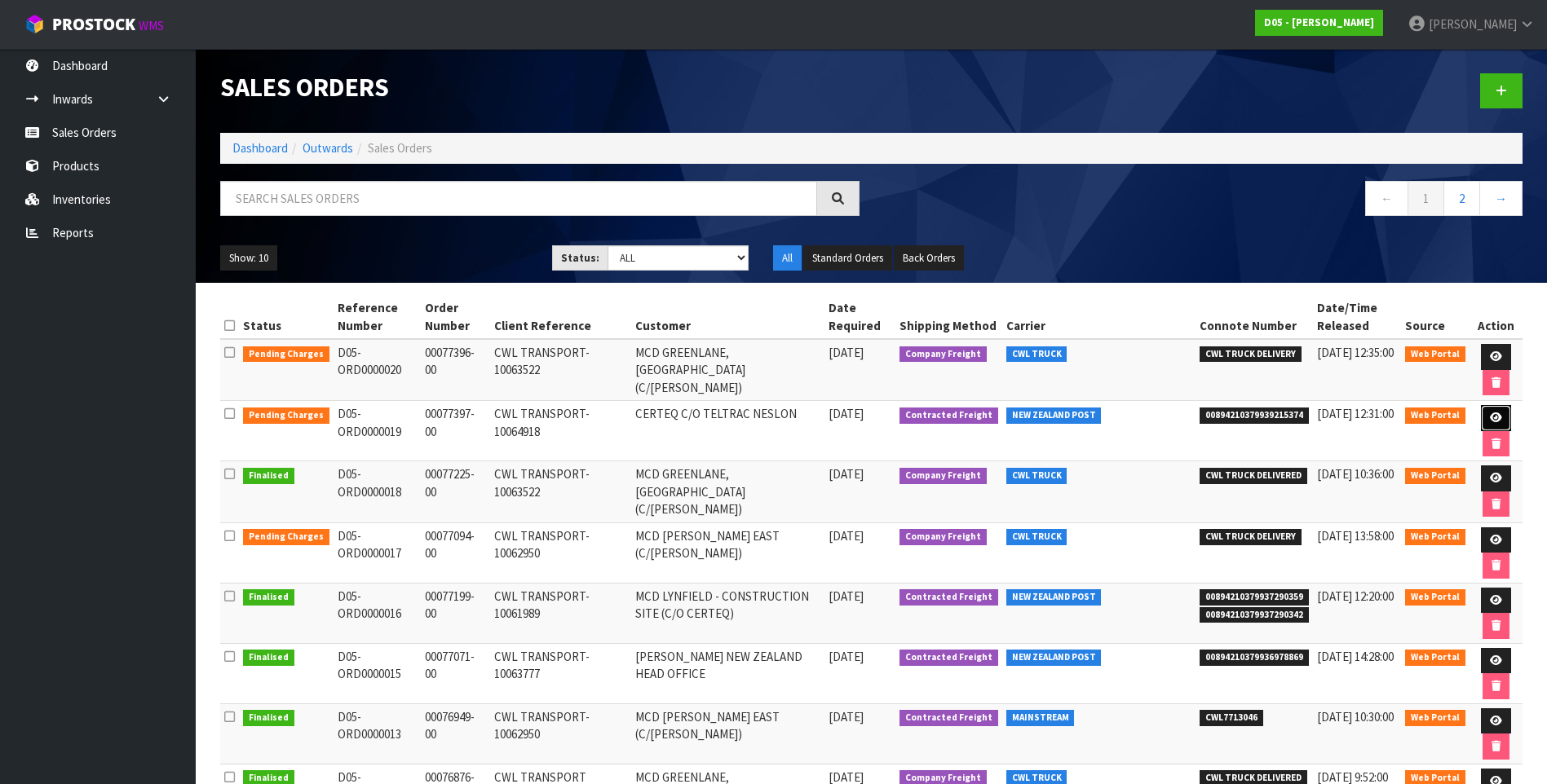
click at [1494, 414] on icon at bounding box center [1495, 417] width 12 height 11
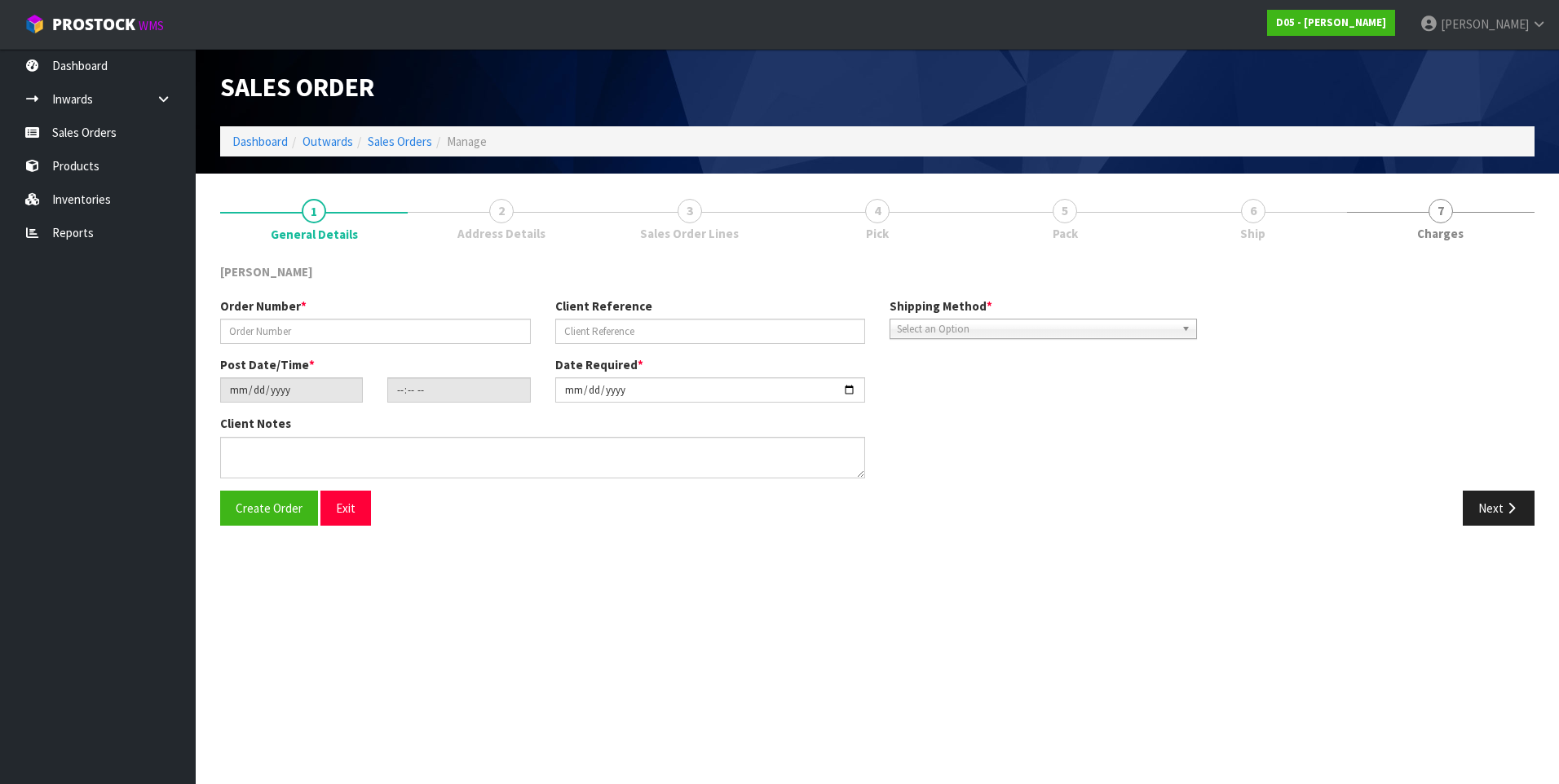
type input "00077397-00"
type input "CWL TRANSPORT-10064918"
type input "2025-08-13"
type input "17:57:00.000"
type input "2025-08-14"
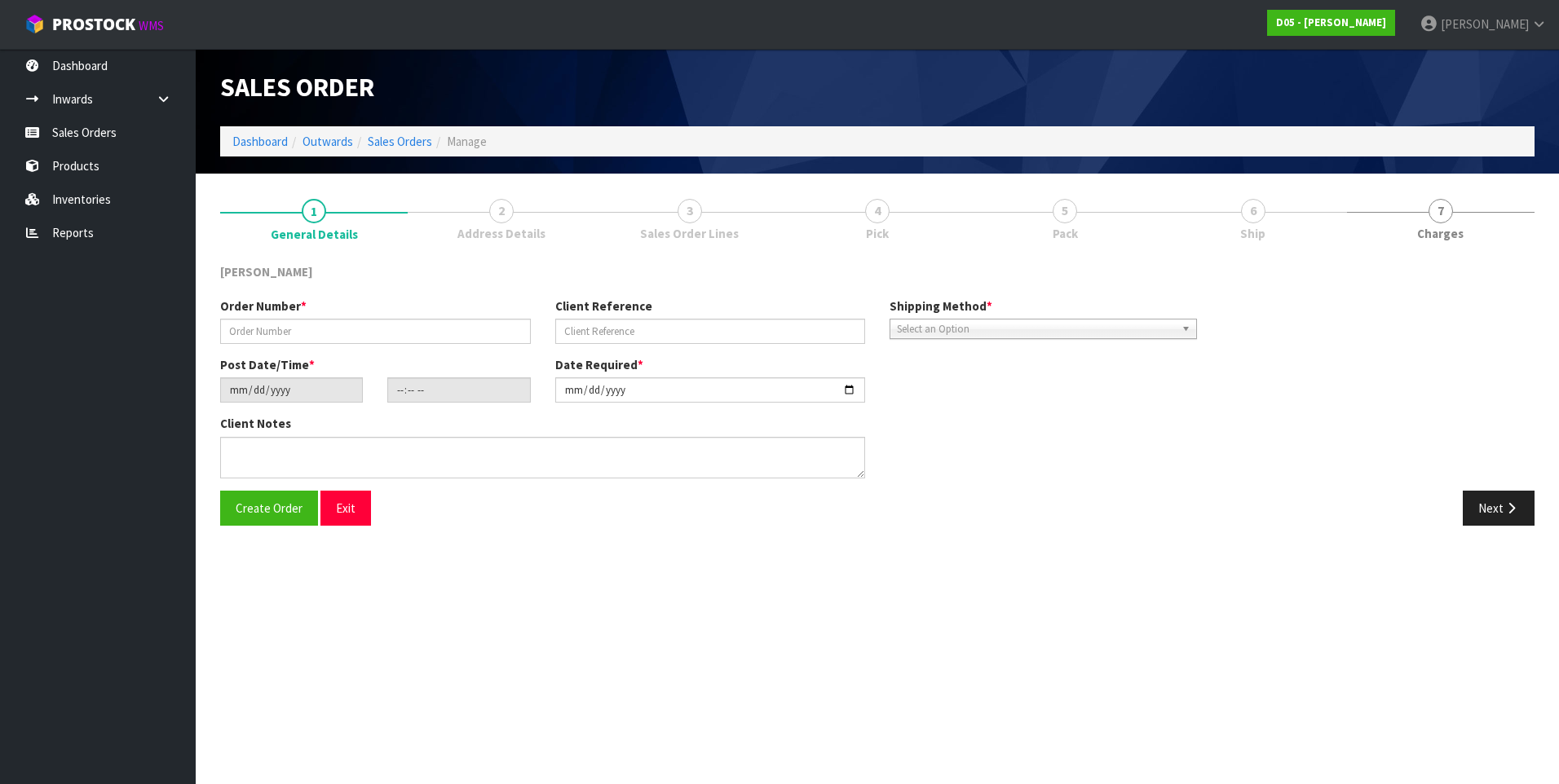
type textarea "PLEASE SHIP TO SITE ASAP"
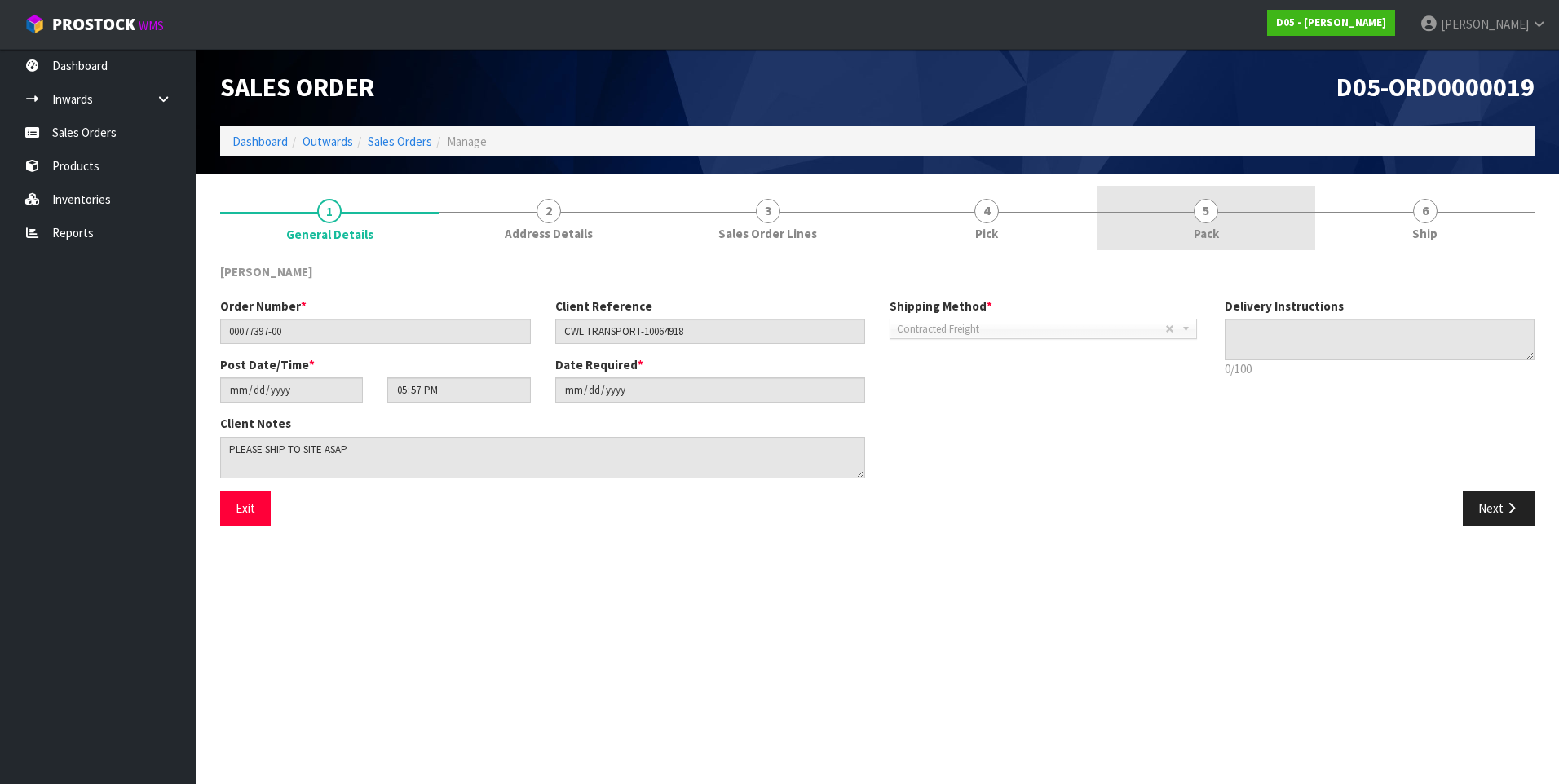
click at [1207, 220] on span "5" at bounding box center [1206, 211] width 25 height 25
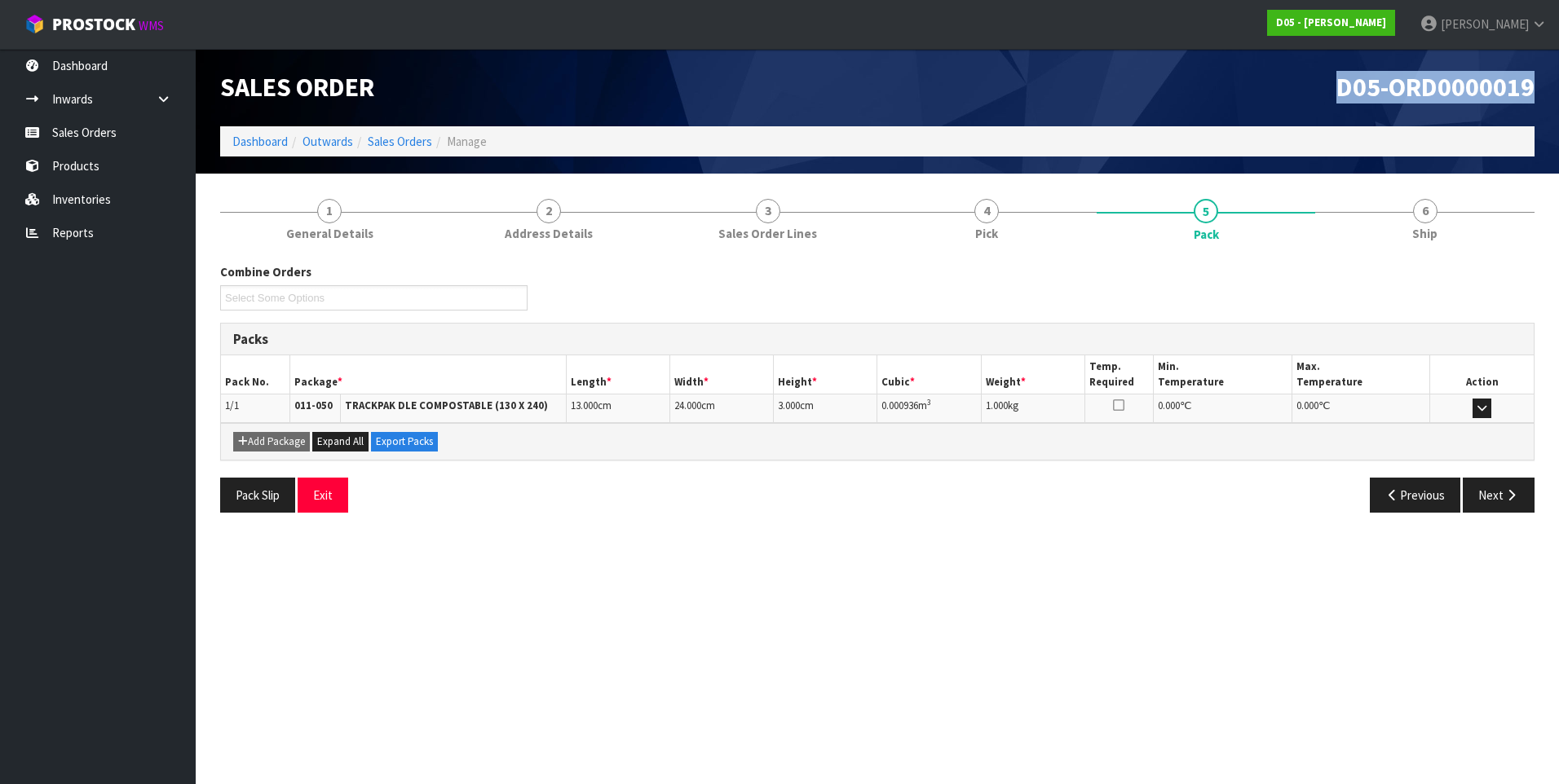
drag, startPoint x: 1535, startPoint y: 95, endPoint x: 1336, endPoint y: 100, distance: 199.1
click at [1336, 100] on div "D05-ORD0000019" at bounding box center [1212, 87] width 670 height 77
copy span "D05-ORD0000019"
drag, startPoint x: 796, startPoint y: 564, endPoint x: 800, endPoint y: 554, distance: 10.8
click at [796, 564] on section "Edit Sales Order D05-ORD0000019 Dashboard Outwards Sales Orders Manage Sales Or…" at bounding box center [779, 392] width 1559 height 784
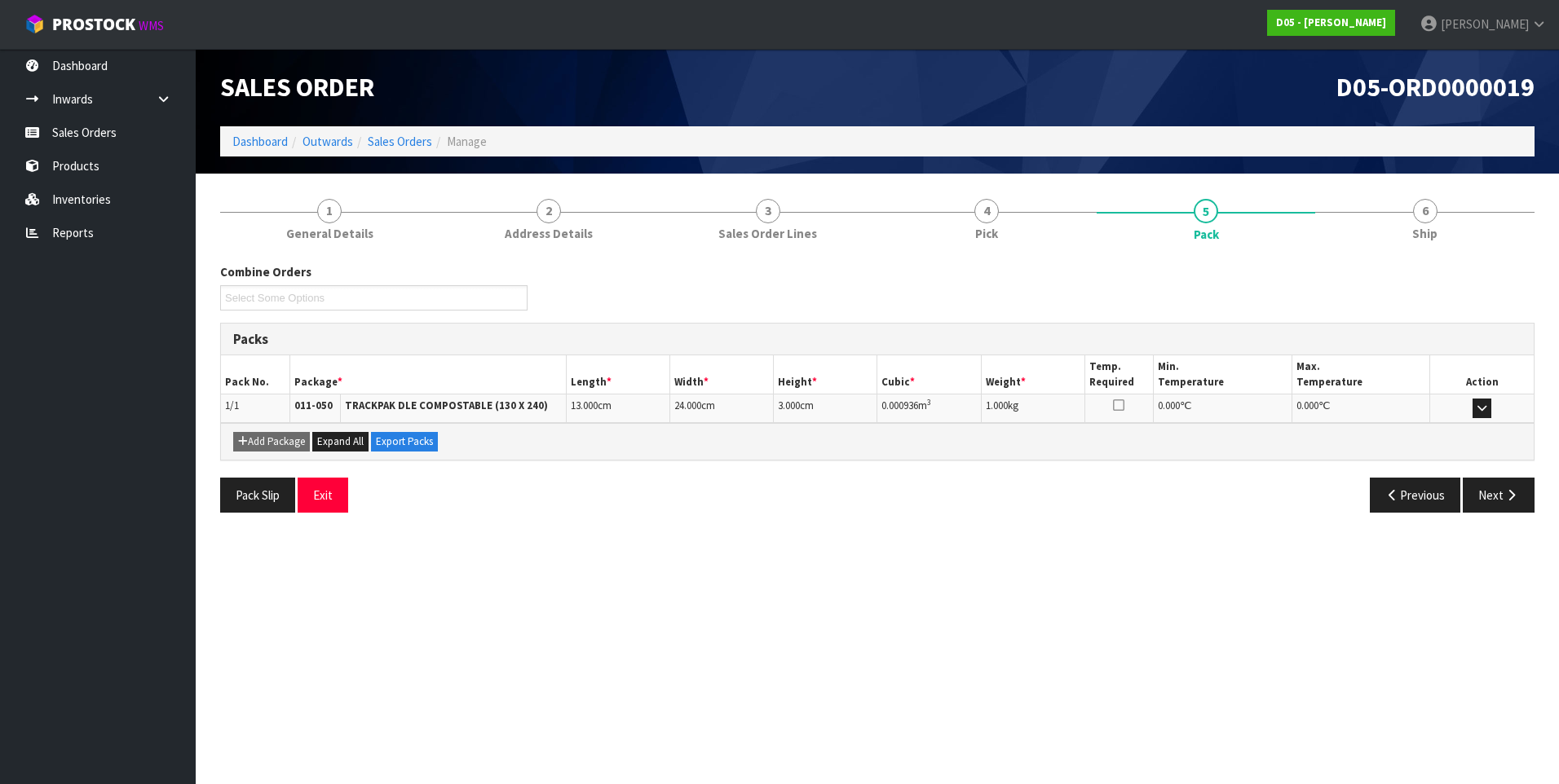
click at [862, 65] on div "Sales Order" at bounding box center [543, 87] width 670 height 77
click at [856, 31] on nav "Toggle navigation ProStock WMS D05 - DUTT - COATES DUTT-COATES Logout" at bounding box center [779, 25] width 1559 height 49
click at [71, 137] on link "Sales Orders" at bounding box center [98, 132] width 196 height 34
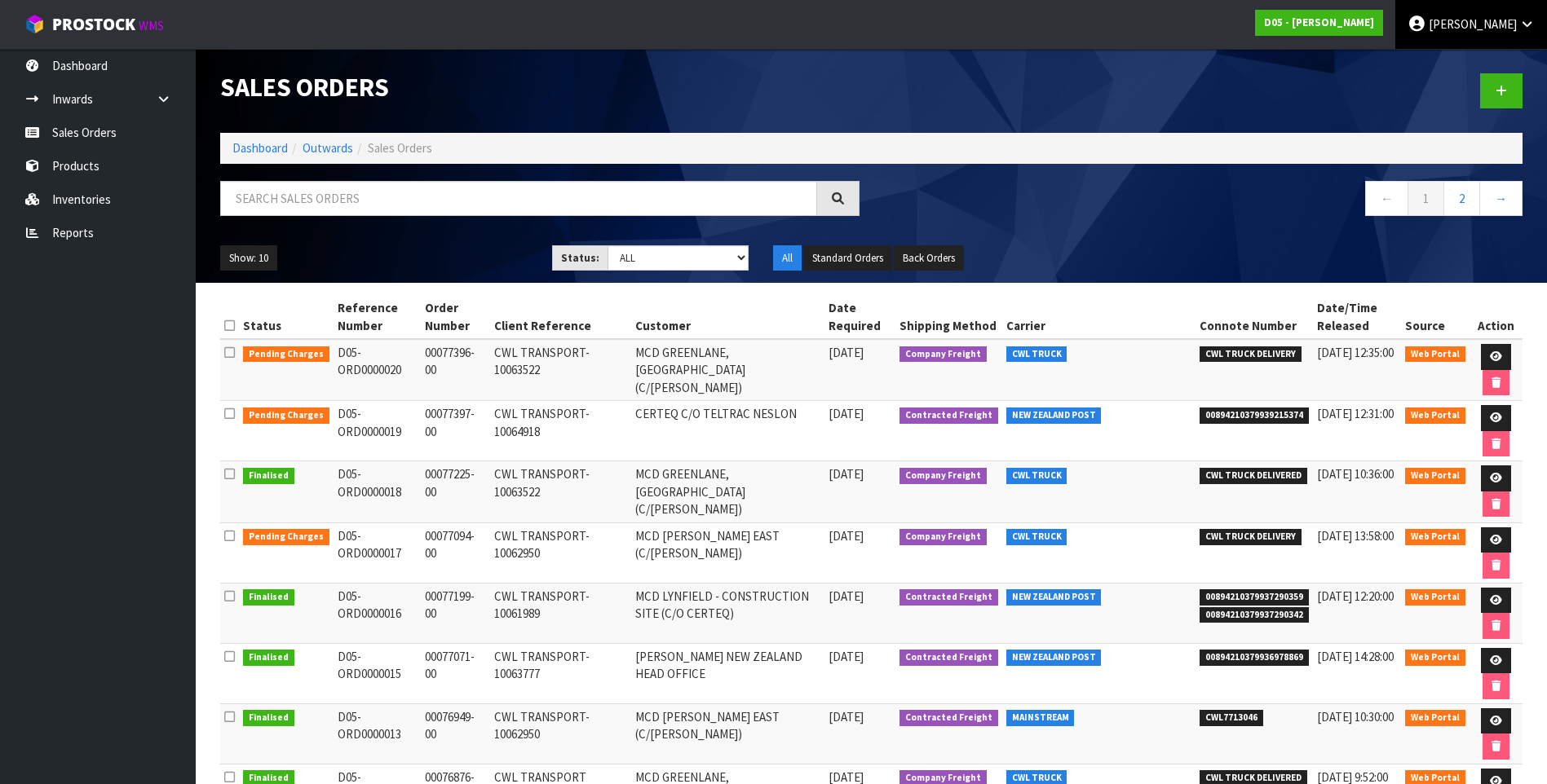
click at [1467, 25] on span "DUTT-COATES" at bounding box center [1472, 24] width 88 height 16
click at [1461, 60] on link "Logout" at bounding box center [1481, 64] width 129 height 22
